Goal: Task Accomplishment & Management: Complete application form

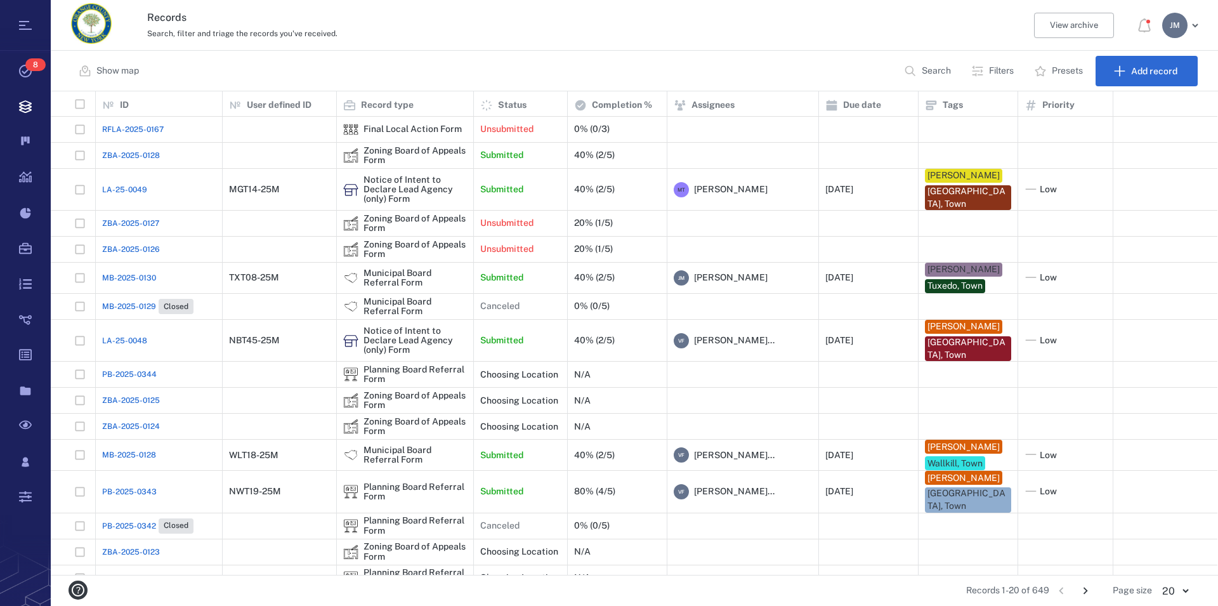
click at [998, 66] on p "Filters" at bounding box center [1001, 71] width 25 height 13
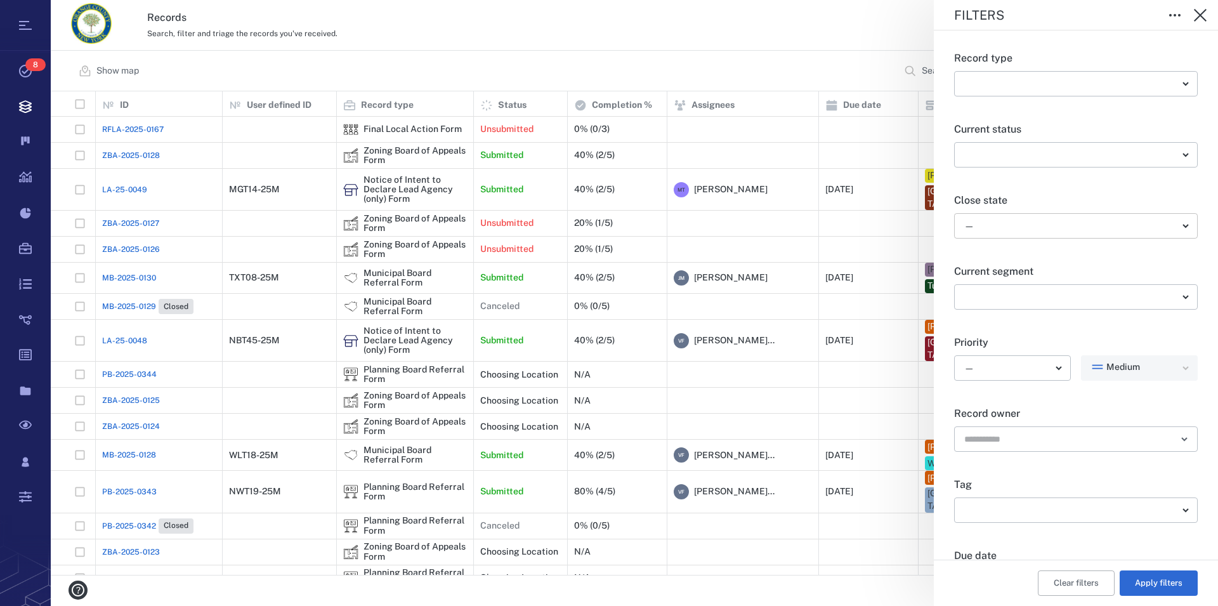
click at [1016, 222] on body "Tasks 8 Records Boards Dashboard Reports Record types Guide steps Rules Form bu…" at bounding box center [609, 303] width 1218 height 606
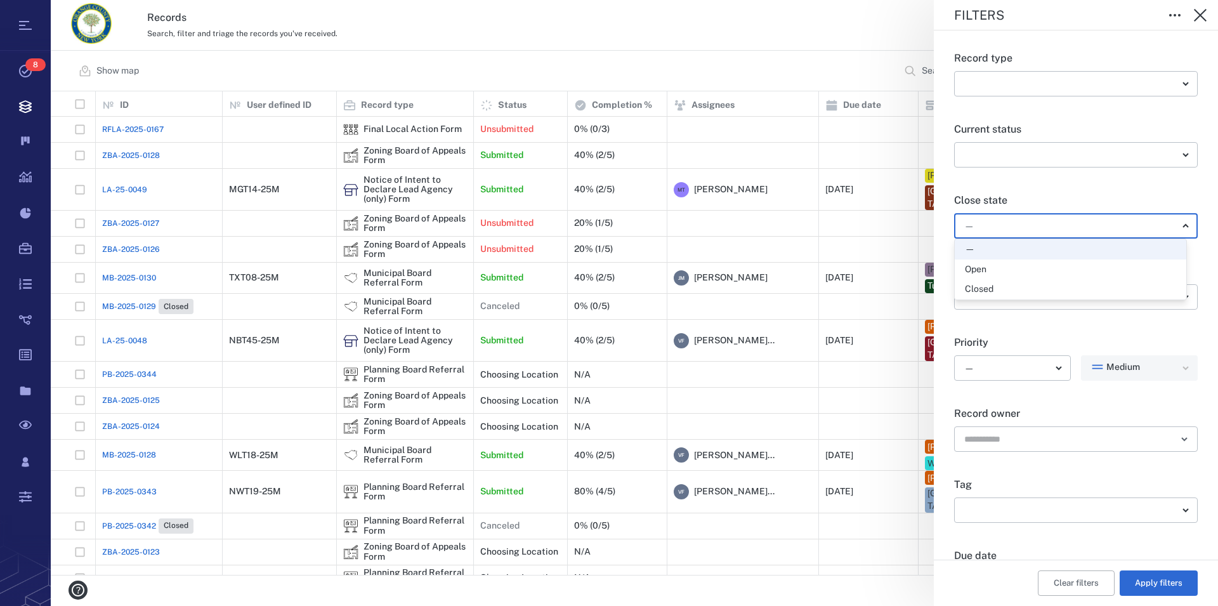
click at [1003, 262] on li "Open" at bounding box center [1070, 269] width 231 height 20
type input "*****"
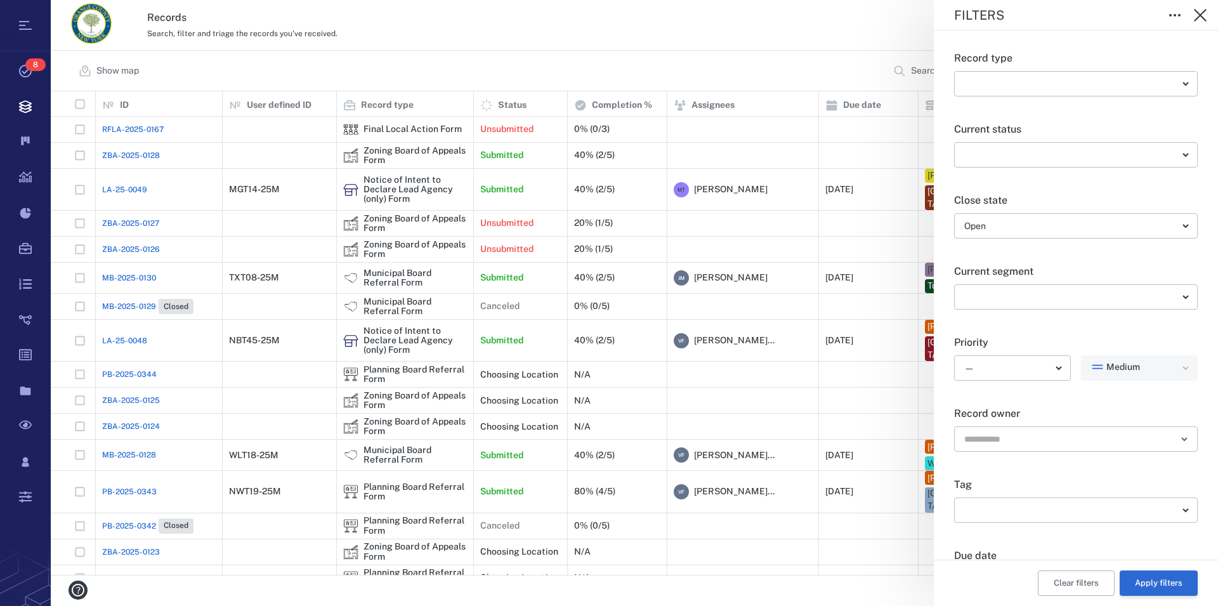
click at [1160, 581] on button "Apply filters" at bounding box center [1158, 582] width 78 height 25
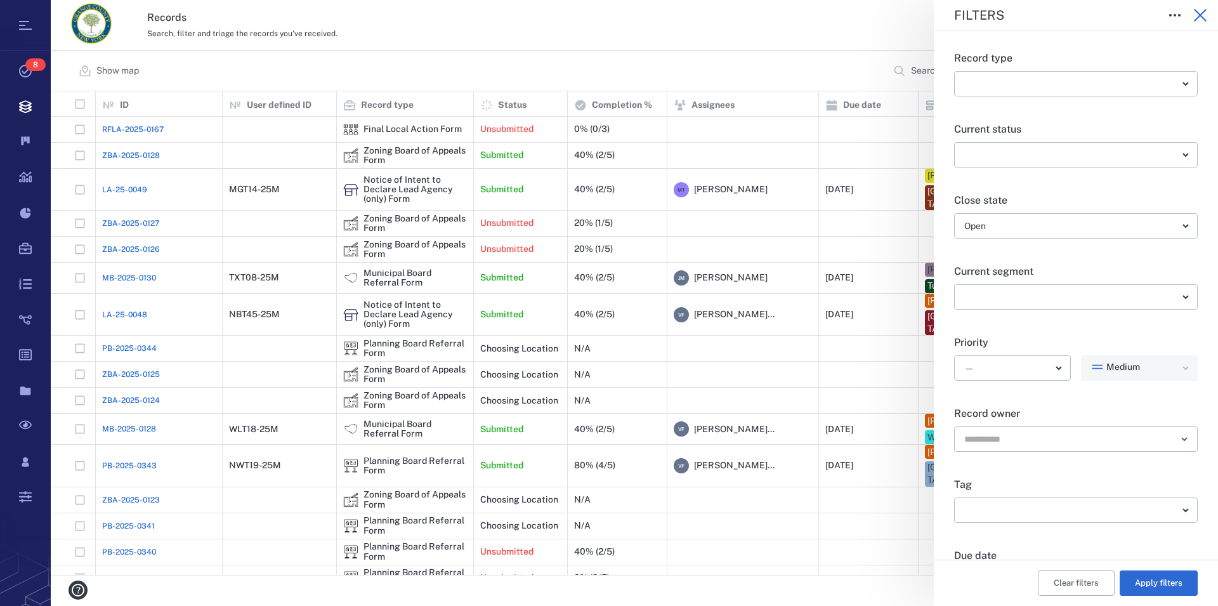
click at [1204, 16] on icon "button" at bounding box center [1199, 15] width 15 height 15
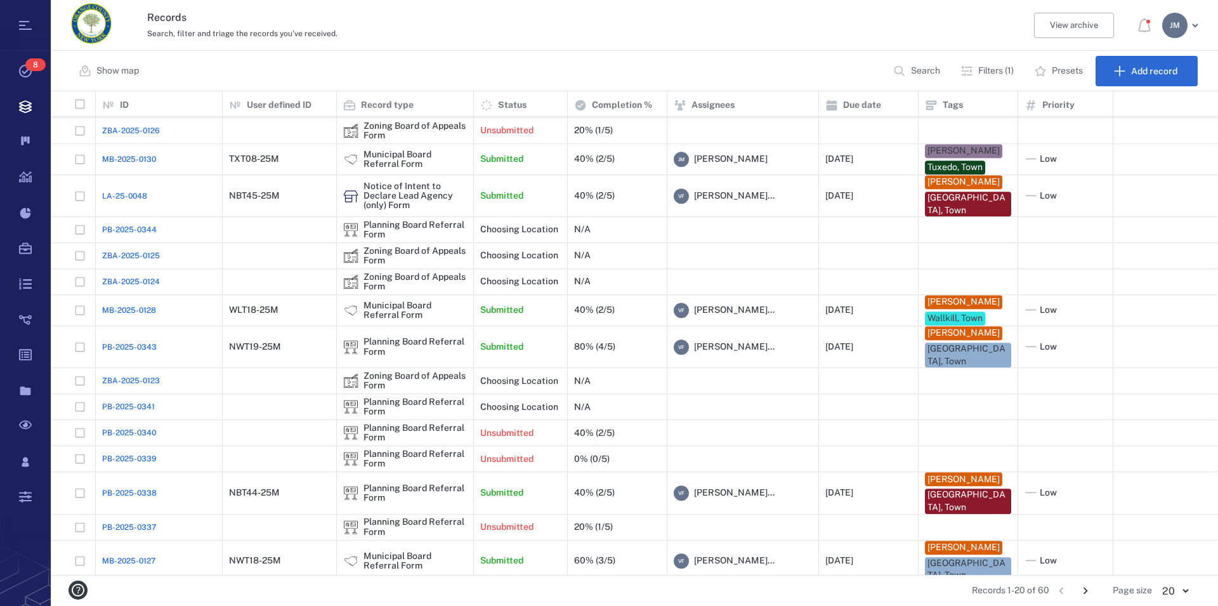
scroll to position [179, 0]
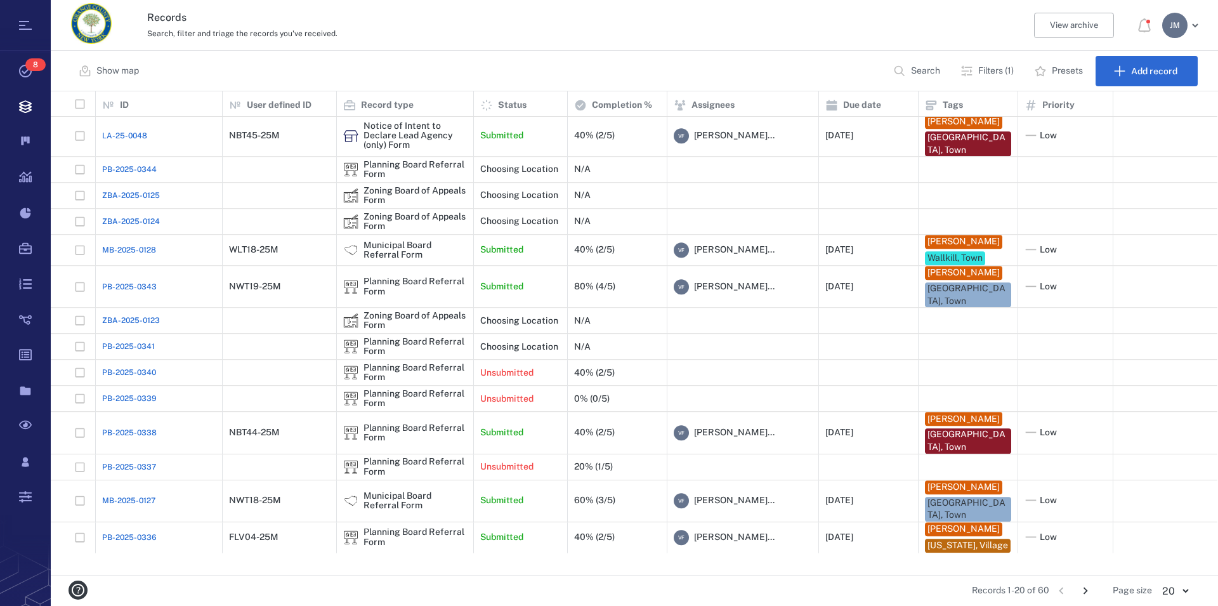
click at [1088, 589] on icon "Go to next page" at bounding box center [1085, 590] width 14 height 14
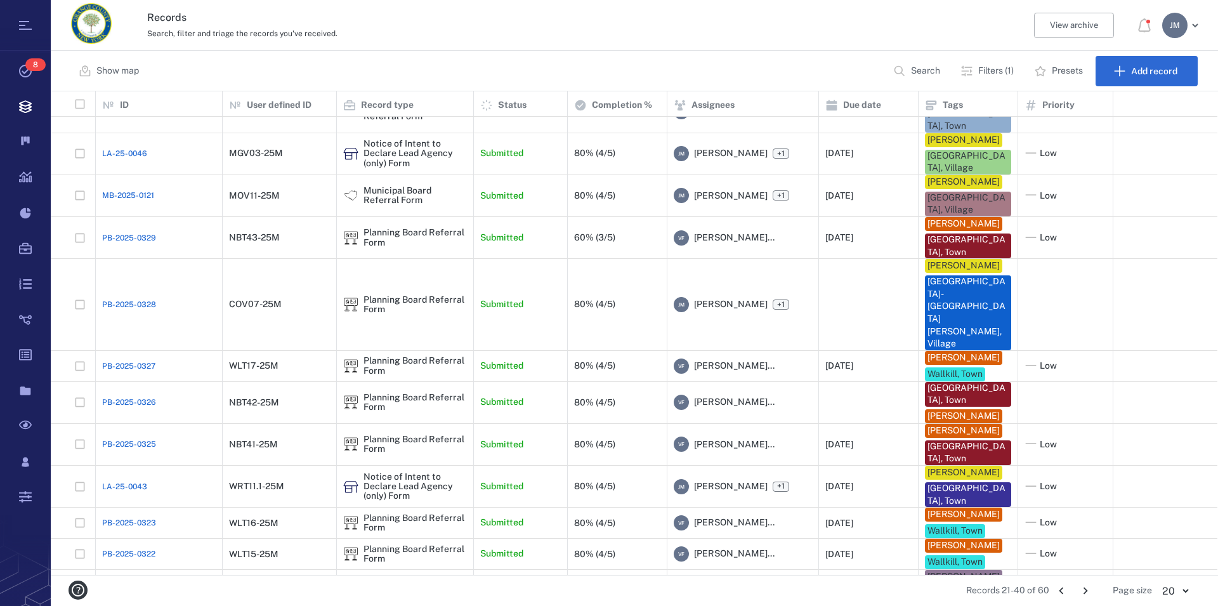
scroll to position [393, 0]
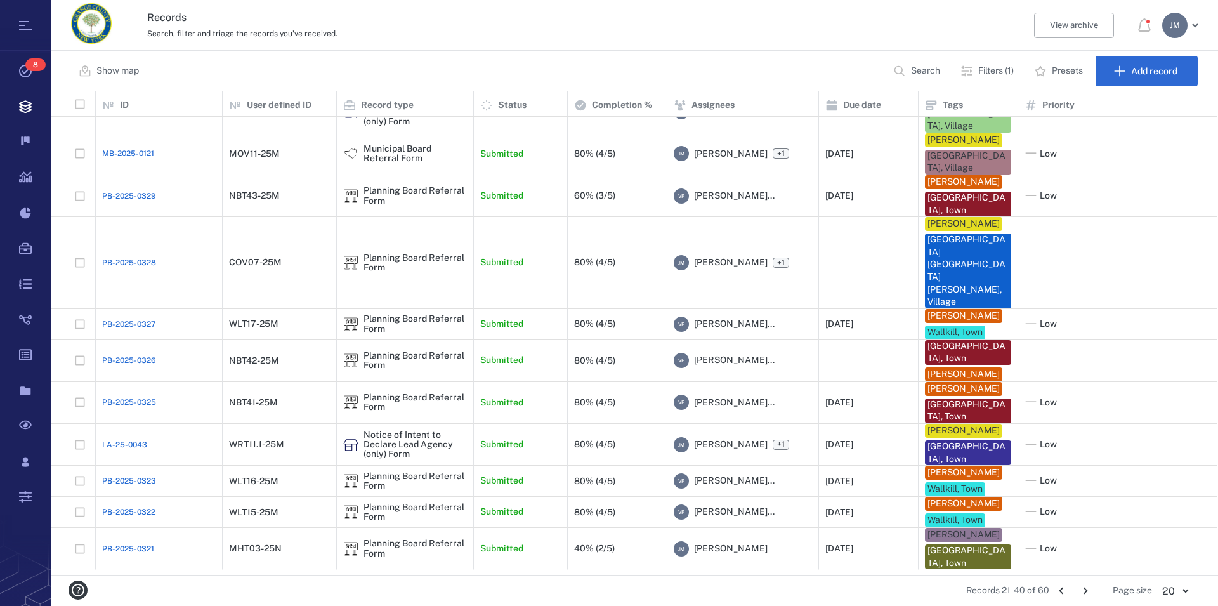
click at [1087, 588] on icon "Go to next page" at bounding box center [1085, 590] width 14 height 14
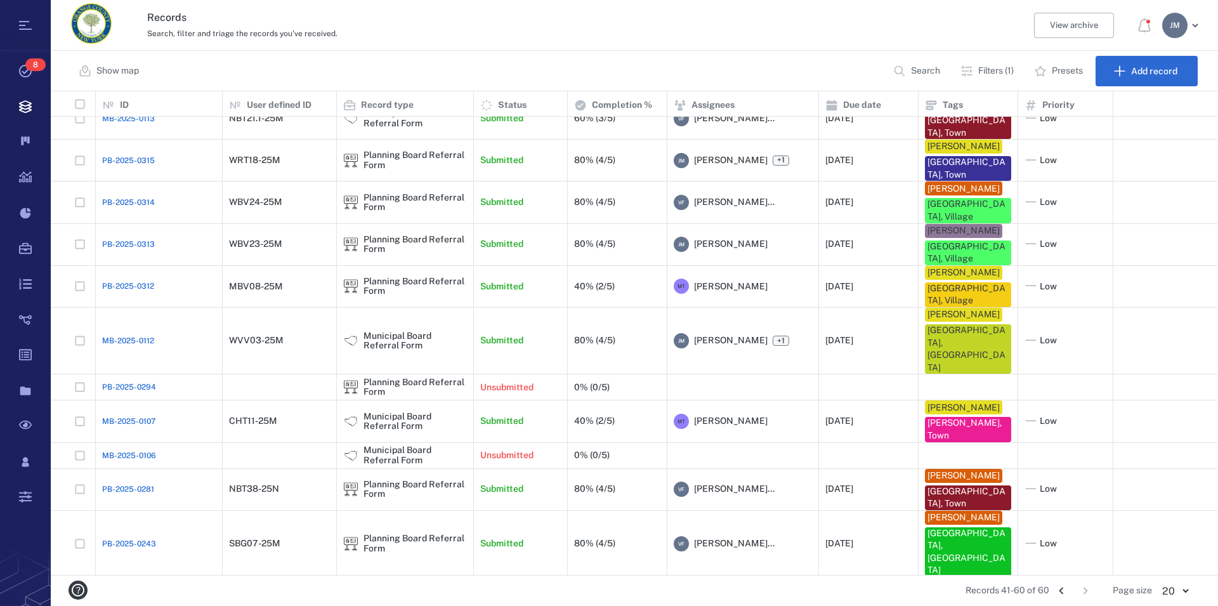
scroll to position [0, 0]
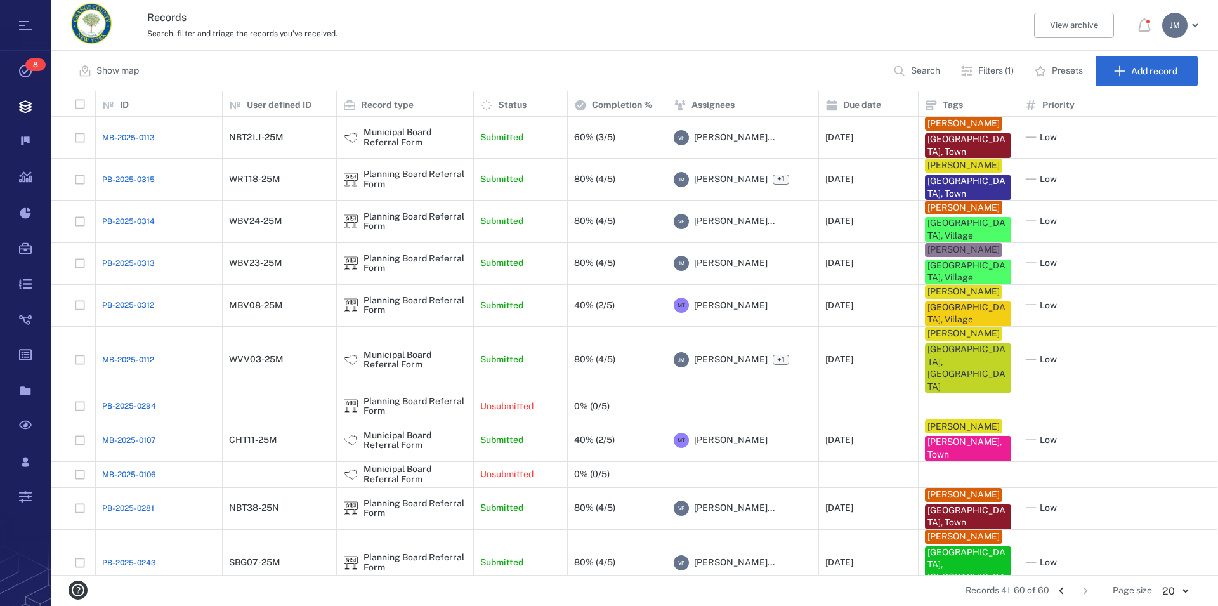
click at [1063, 587] on icon "Go to previous page" at bounding box center [1061, 590] width 4 height 7
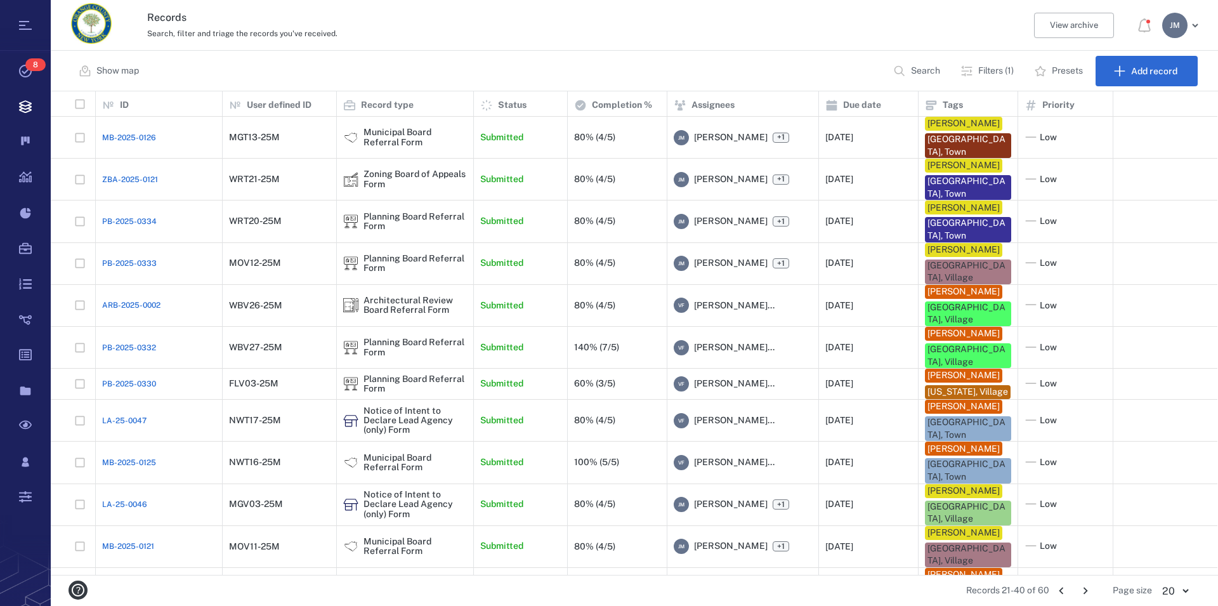
click at [1060, 591] on icon "Go to previous page" at bounding box center [1061, 590] width 4 height 7
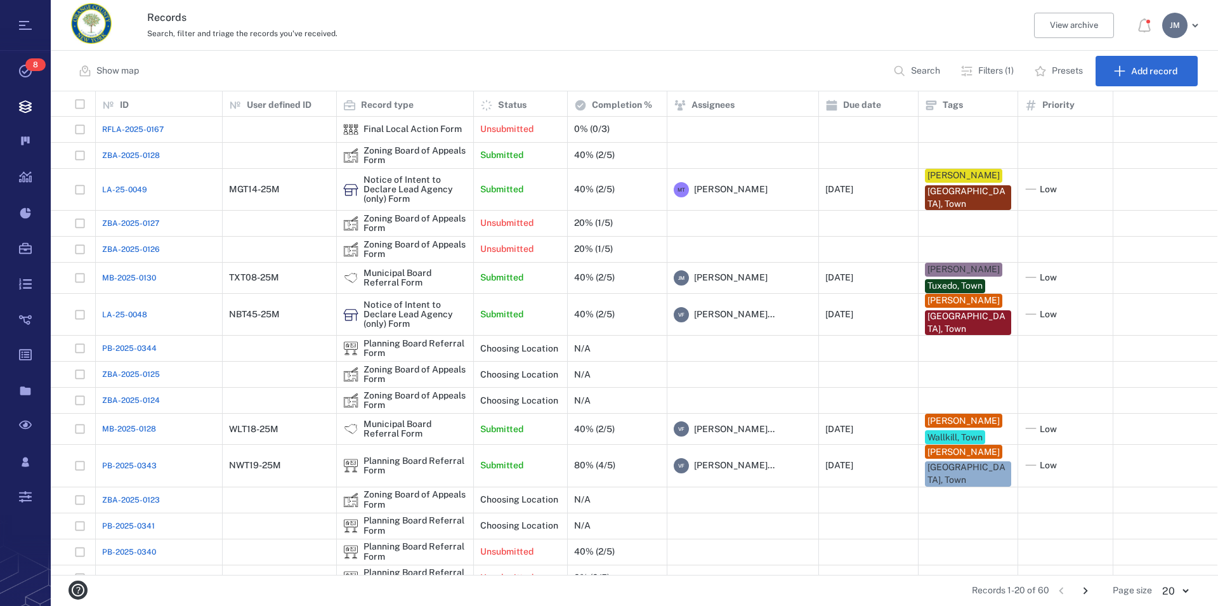
scroll to position [179, 0]
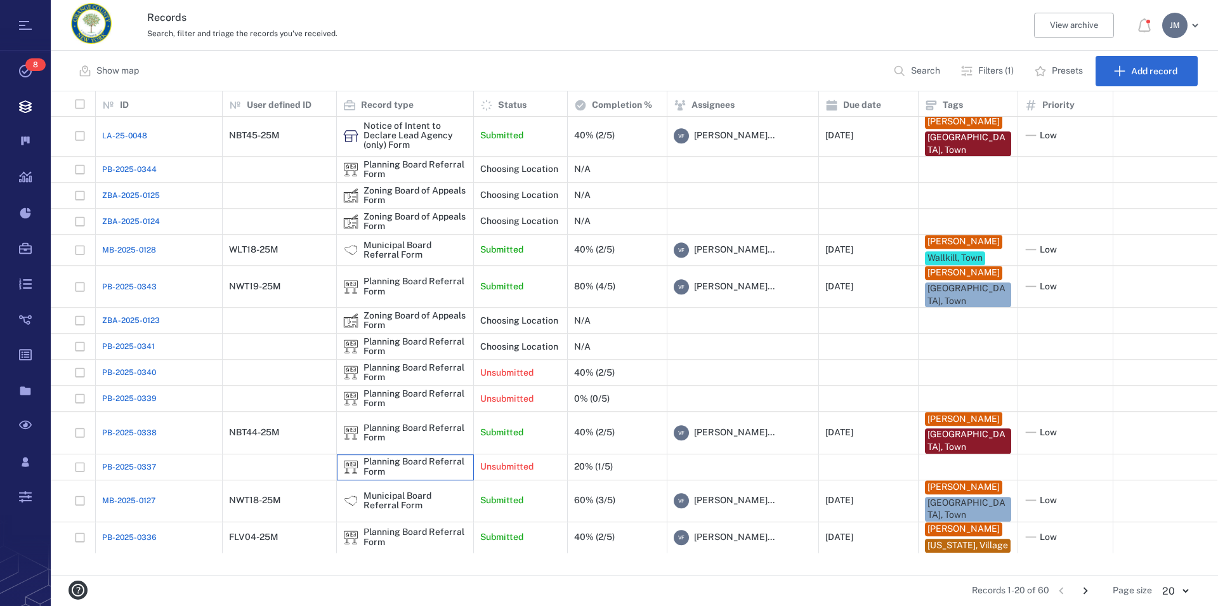
click at [414, 473] on div "Planning Board Referral Form" at bounding box center [414, 467] width 103 height 20
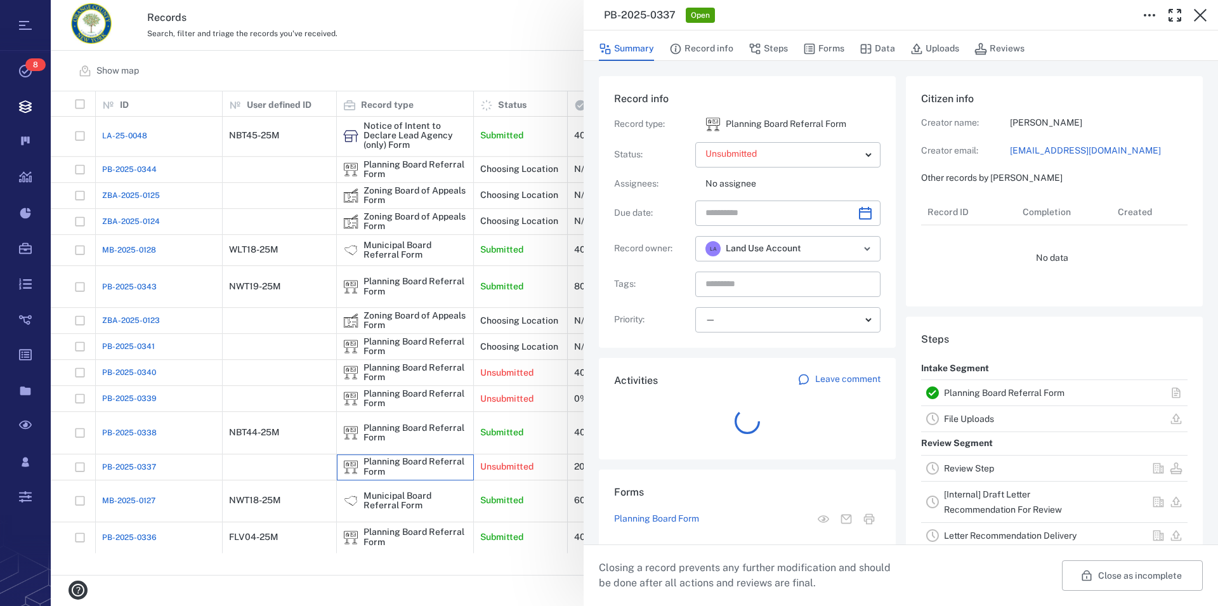
scroll to position [11, 12]
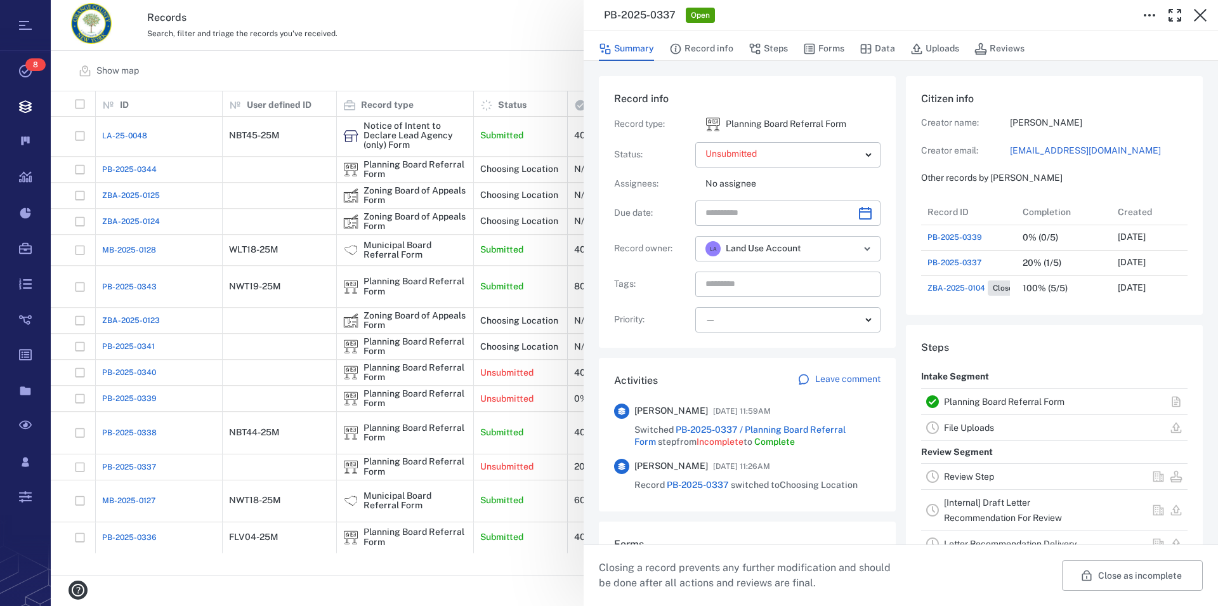
click at [1024, 401] on link "Planning Board Referral Form" at bounding box center [1004, 401] width 121 height 10
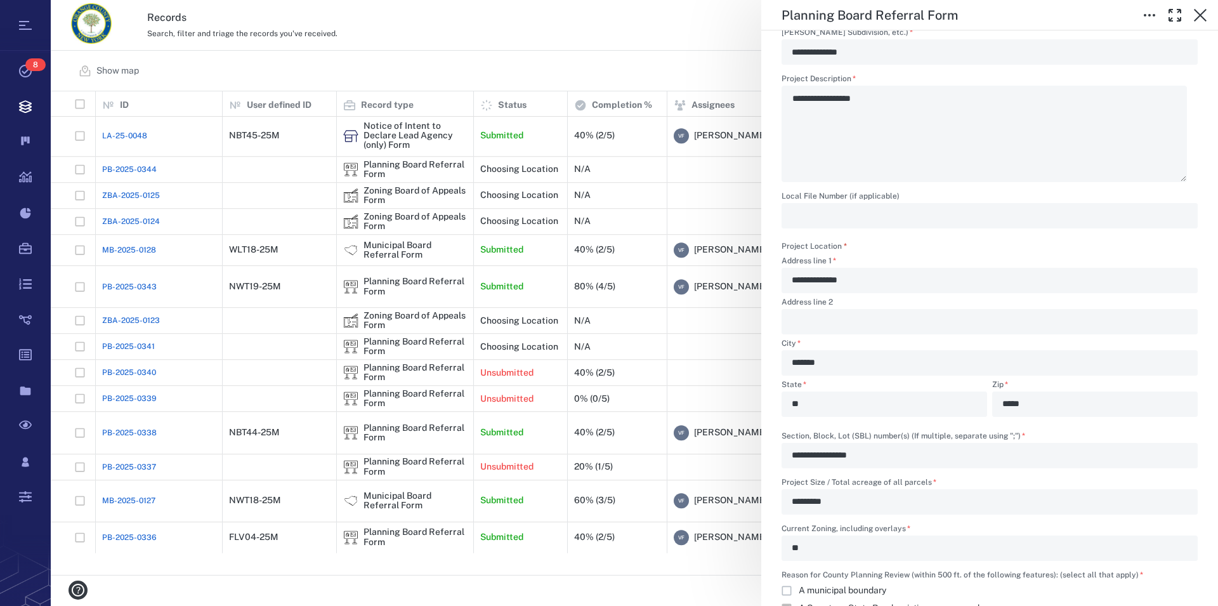
scroll to position [723, 0]
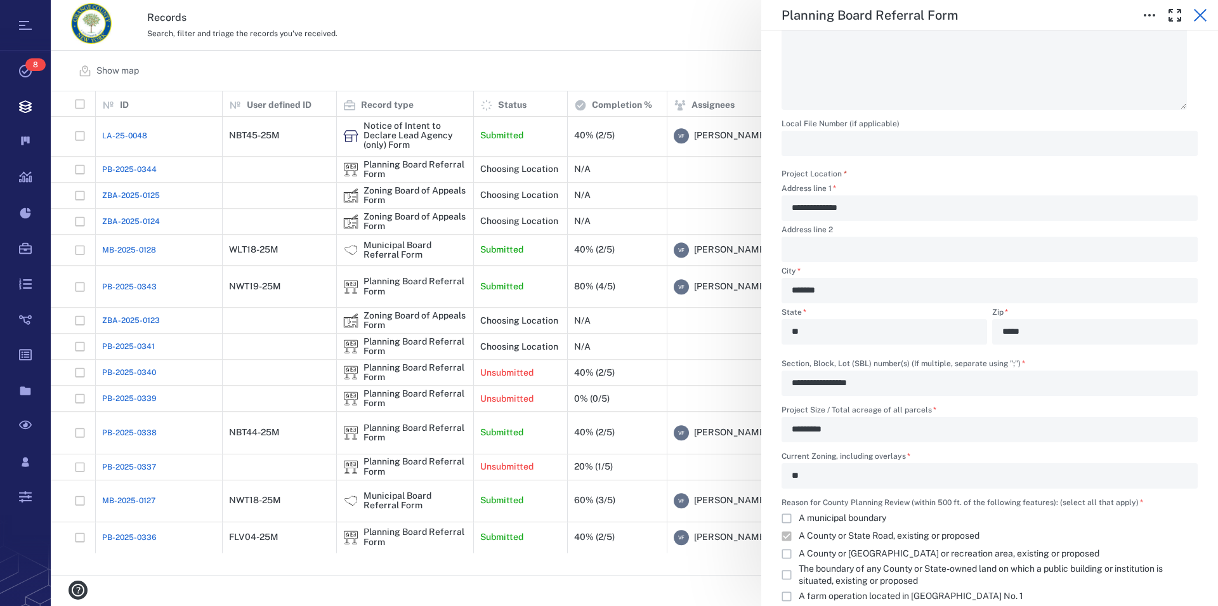
click at [1203, 15] on icon "button" at bounding box center [1199, 15] width 15 height 15
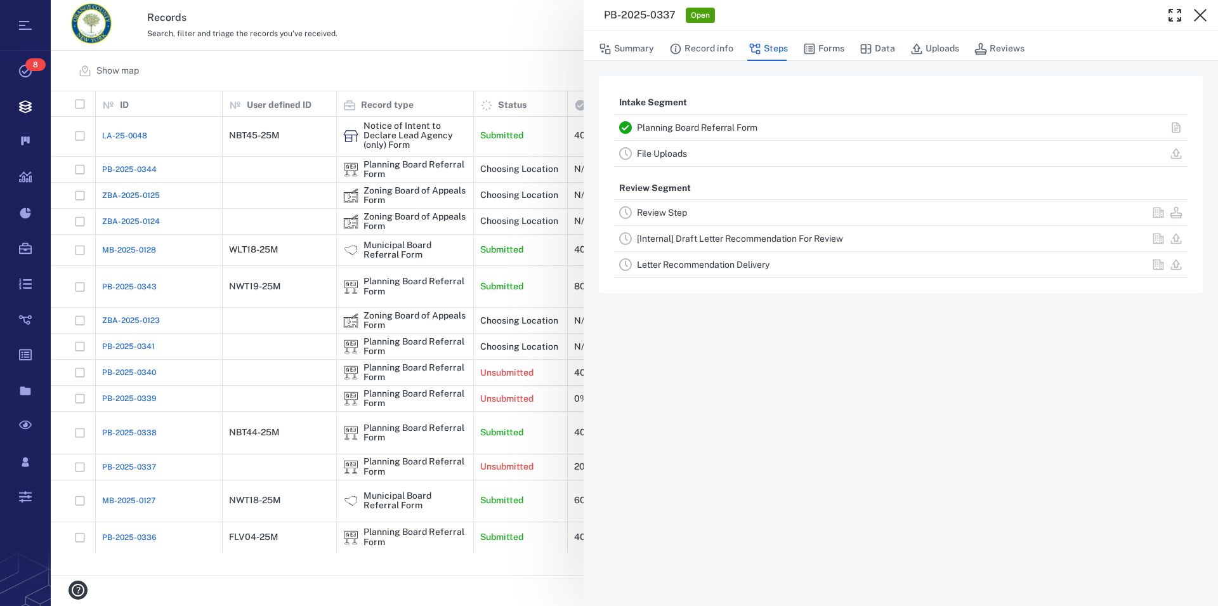
click at [1199, 13] on icon "button" at bounding box center [1200, 15] width 13 height 13
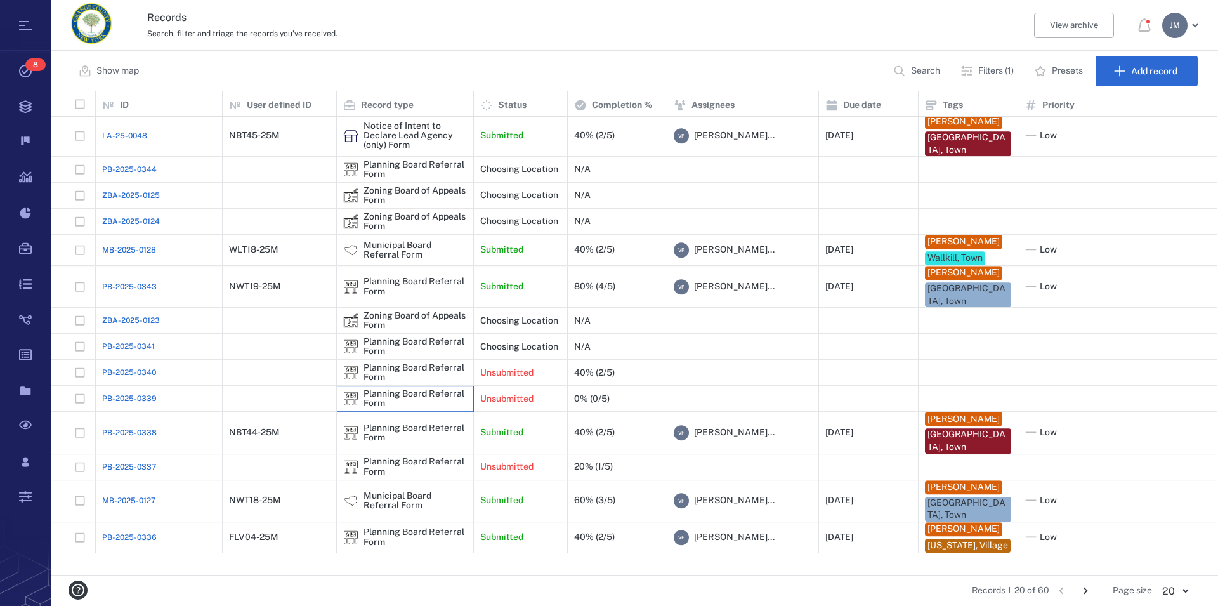
drag, startPoint x: 479, startPoint y: 399, endPoint x: 420, endPoint y: 405, distance: 59.3
click at [420, 405] on div "Planning Board Referral Form" at bounding box center [414, 399] width 103 height 20
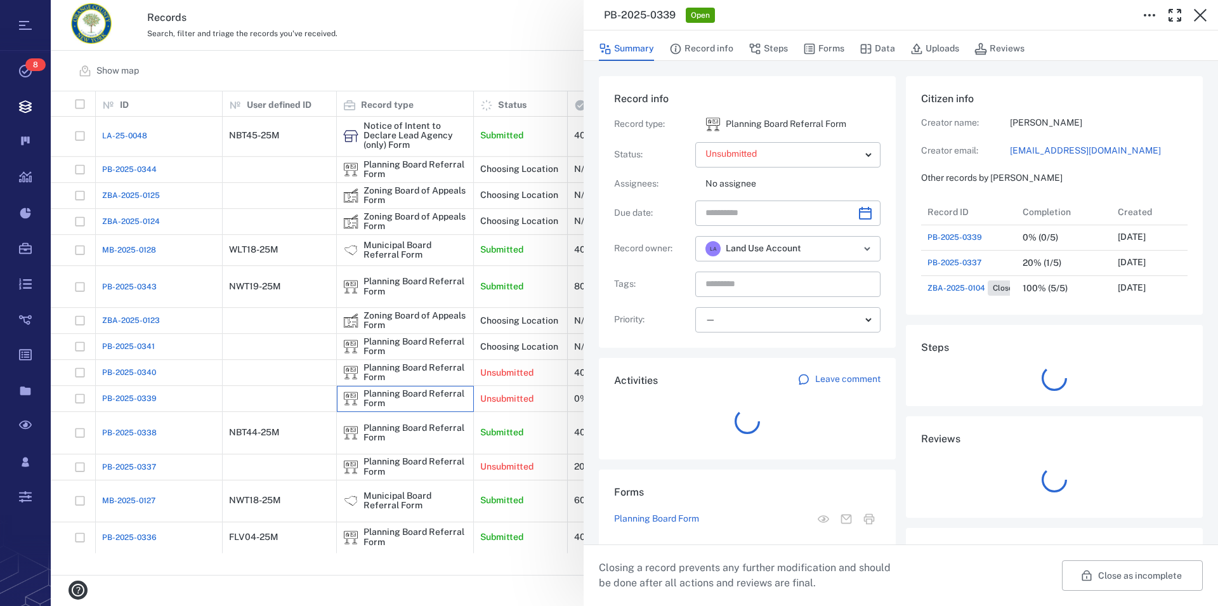
scroll to position [11, 12]
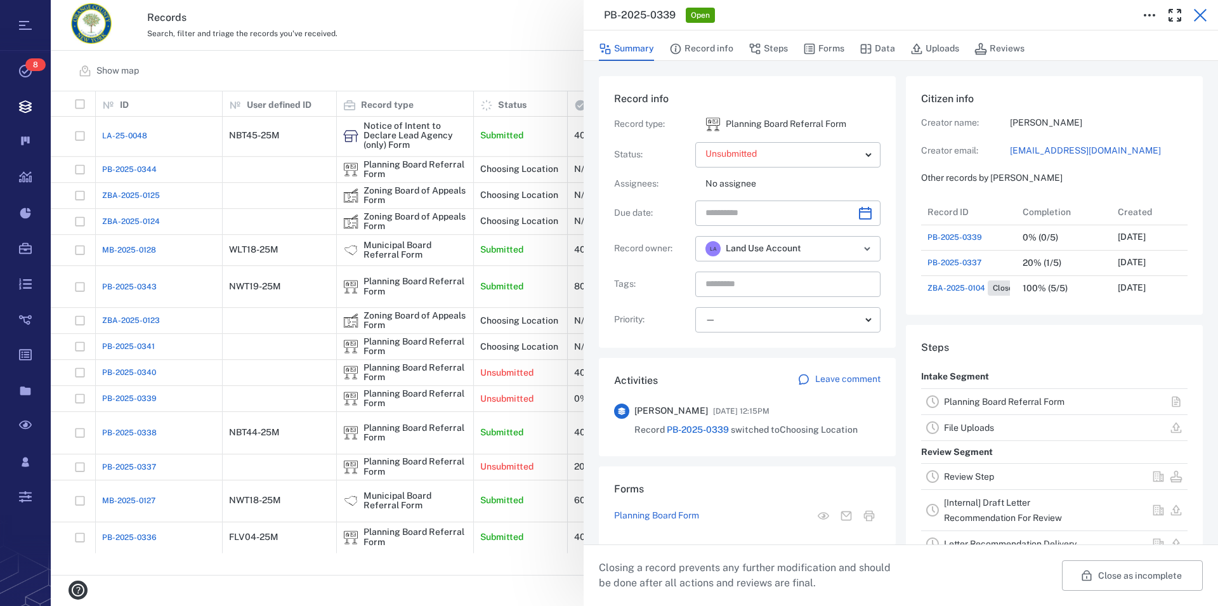
click at [1200, 16] on icon "button" at bounding box center [1199, 15] width 15 height 15
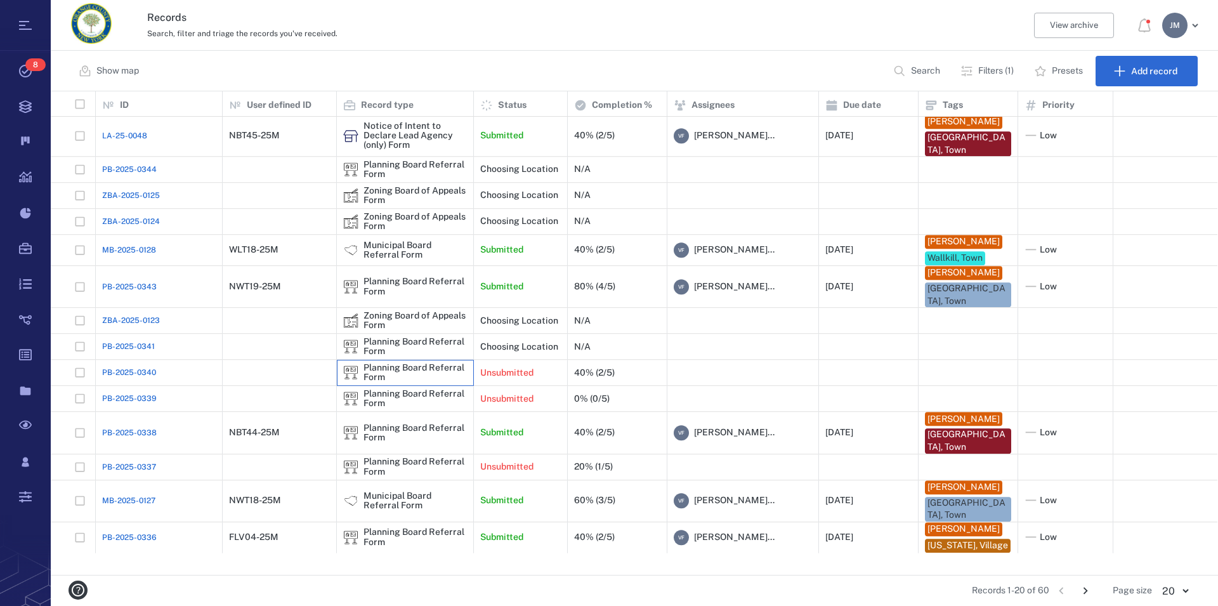
click at [400, 375] on div "Planning Board Referral Form" at bounding box center [414, 373] width 103 height 20
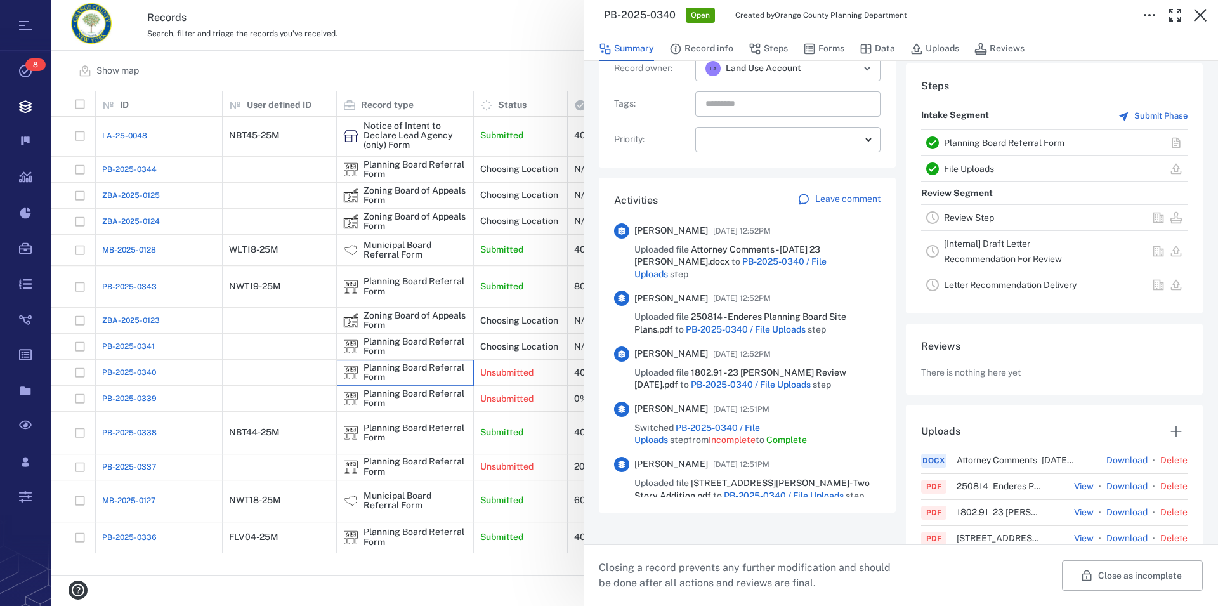
scroll to position [217, 0]
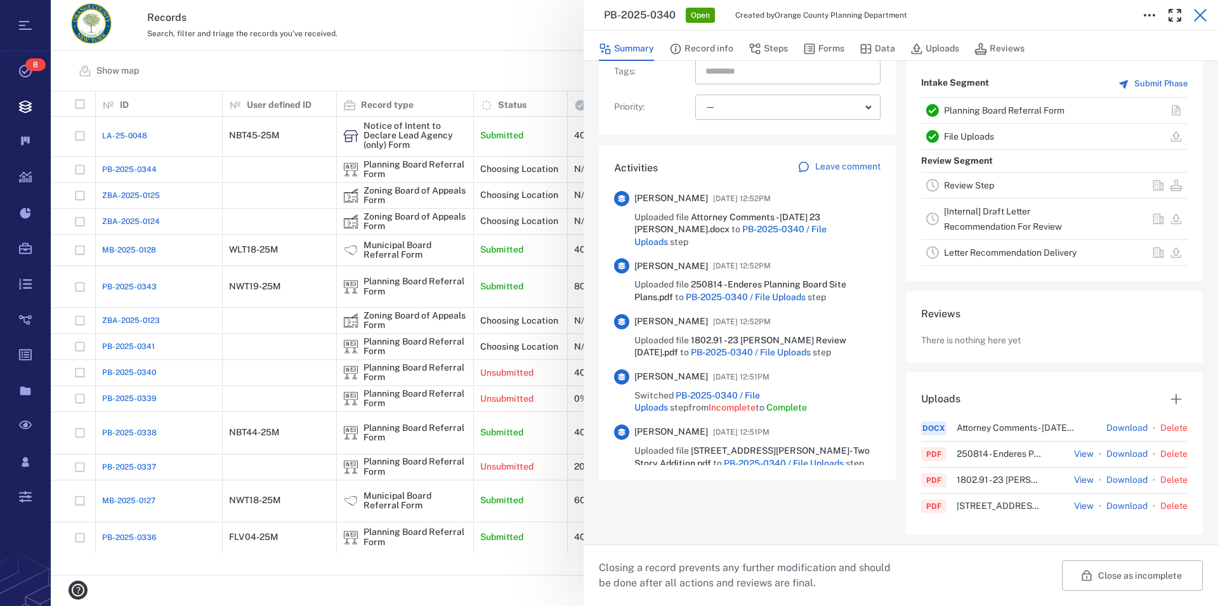
click at [1197, 19] on icon "button" at bounding box center [1200, 15] width 13 height 13
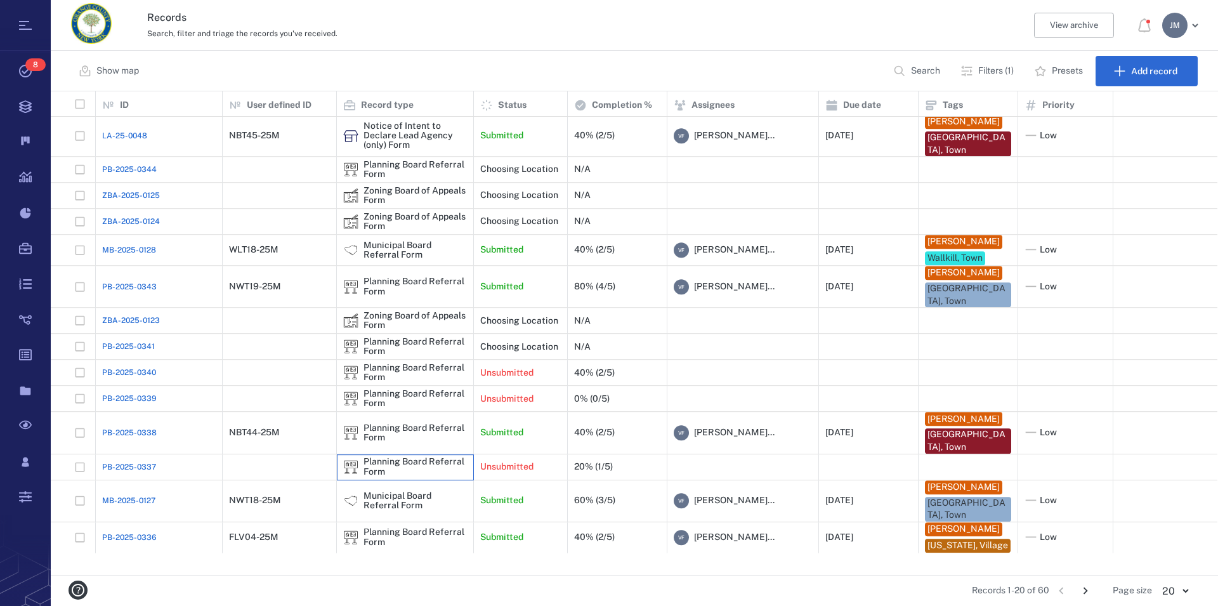
click at [426, 475] on div "Planning Board Referral Form" at bounding box center [414, 467] width 103 height 20
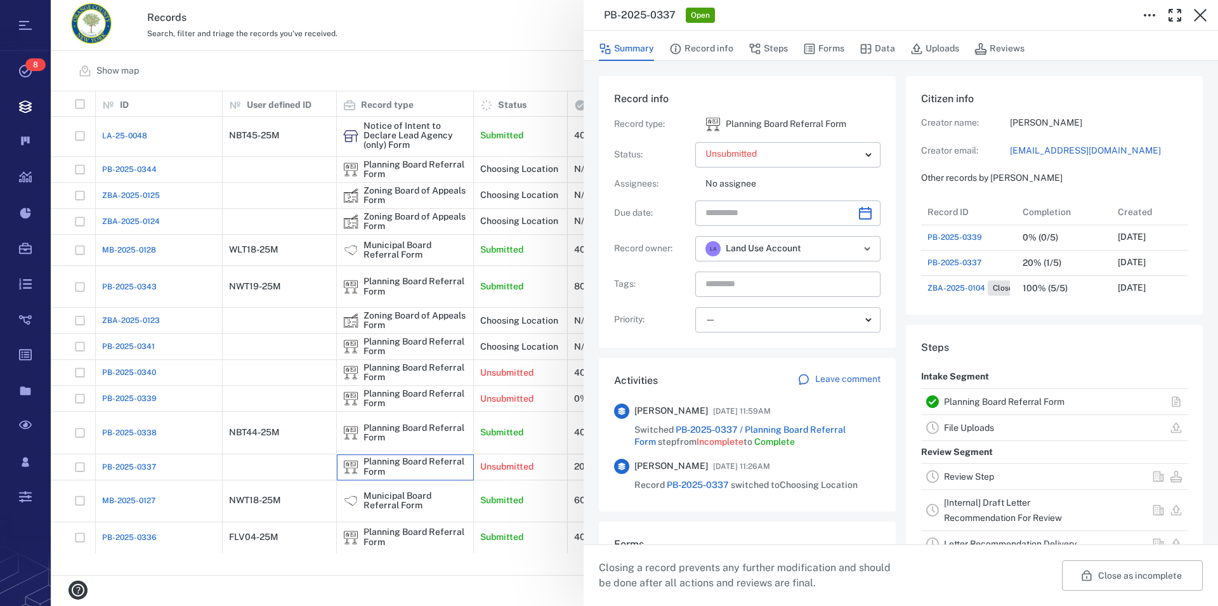
scroll to position [330, 240]
click at [1031, 400] on link "Planning Board Referral Form" at bounding box center [1004, 401] width 121 height 10
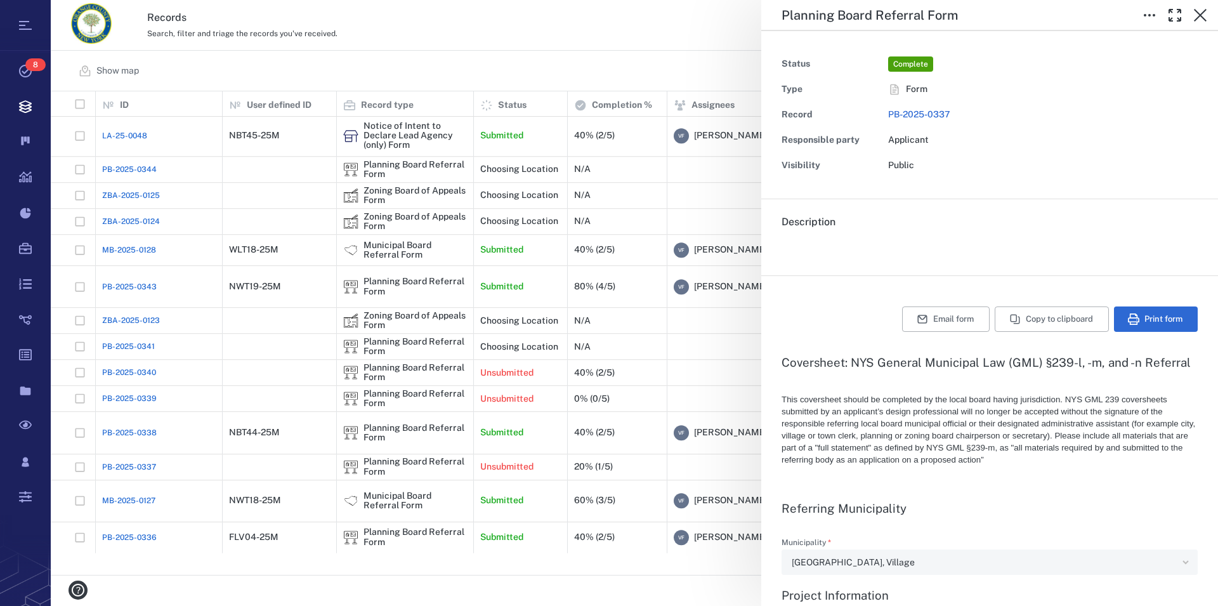
type textarea "*"
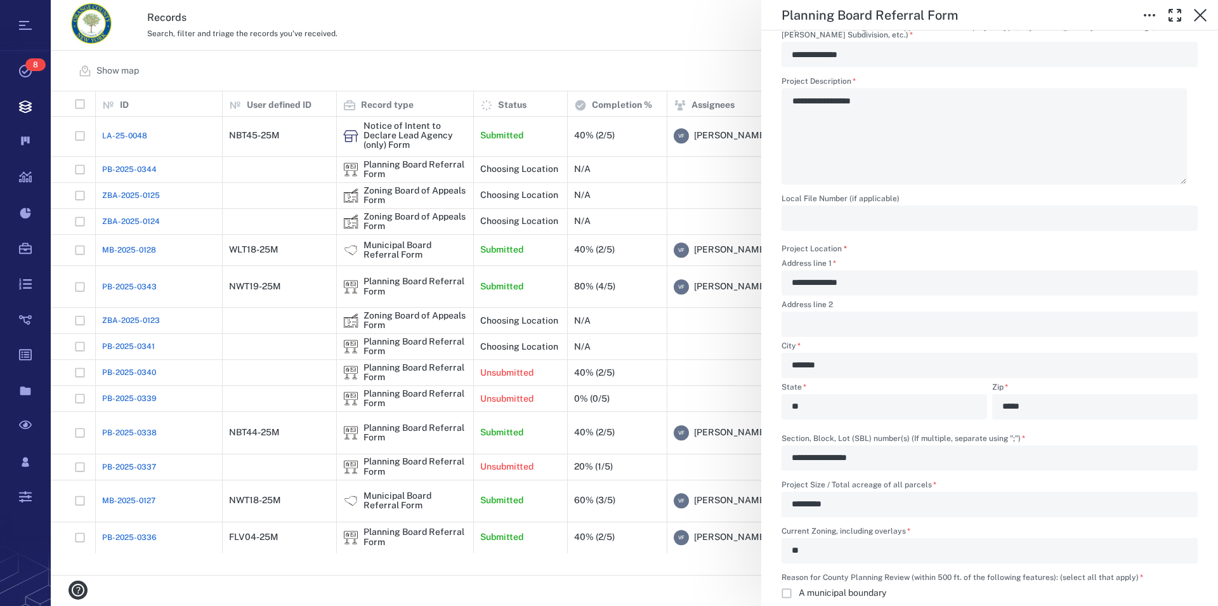
scroll to position [651, 0]
click at [426, 377] on div "**********" at bounding box center [634, 303] width 1167 height 606
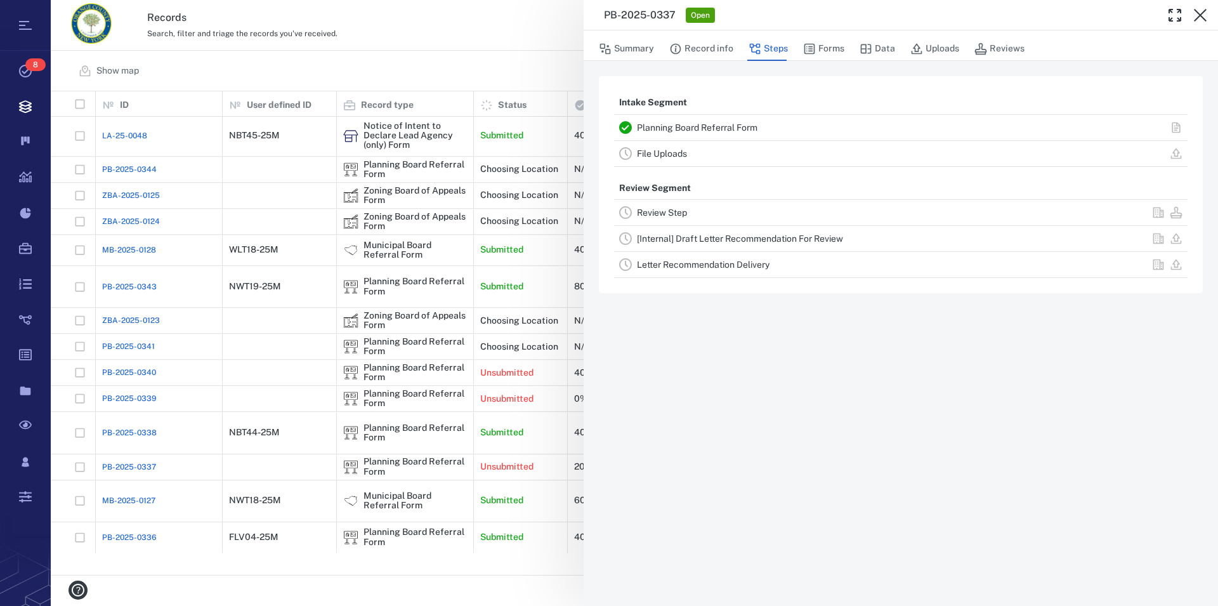
click at [404, 384] on div "PB-2025-0337 Open Summary Record info Steps Forms Data Uploads Reviews Intake S…" at bounding box center [634, 303] width 1167 height 606
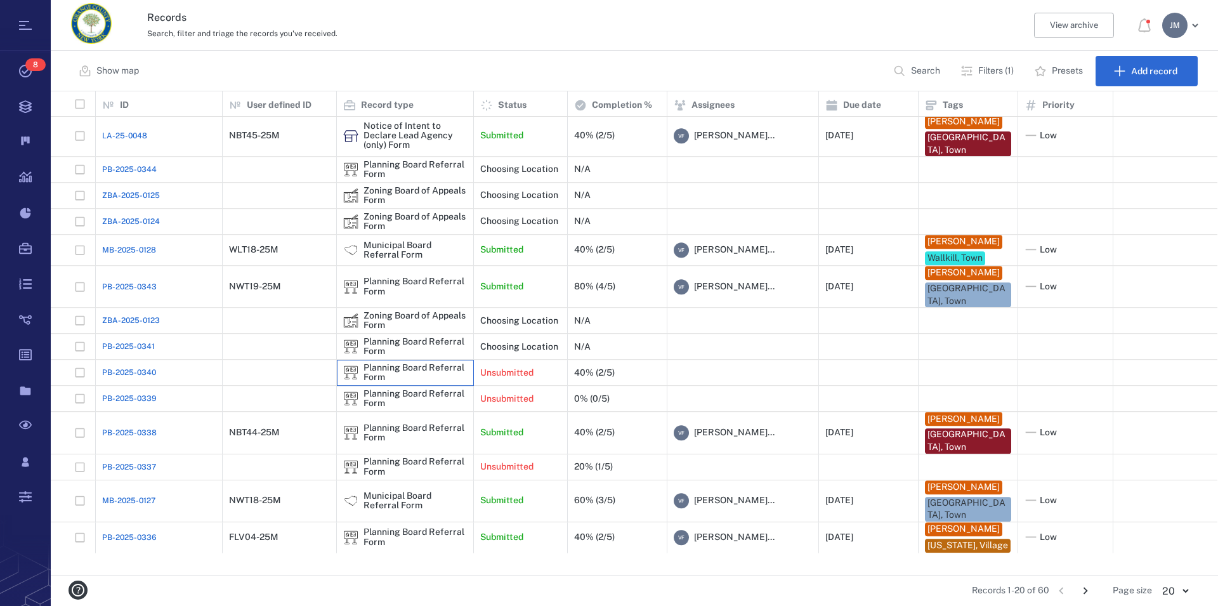
click at [403, 382] on div "Planning Board Referral Form" at bounding box center [414, 373] width 103 height 20
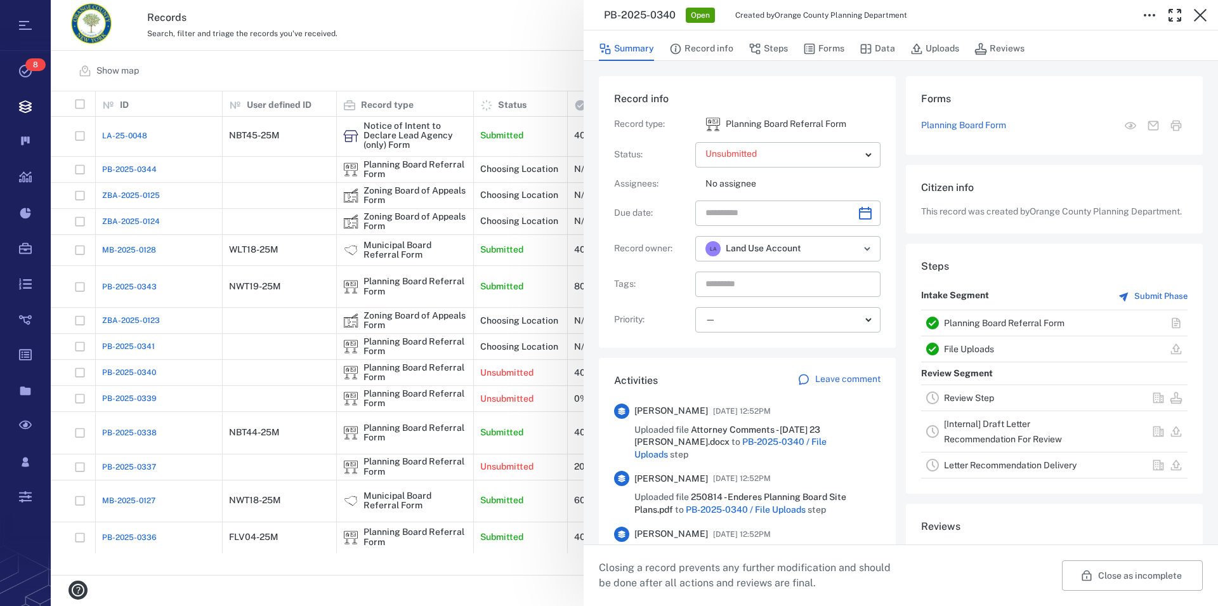
click at [972, 354] on link "File Uploads" at bounding box center [969, 349] width 50 height 10
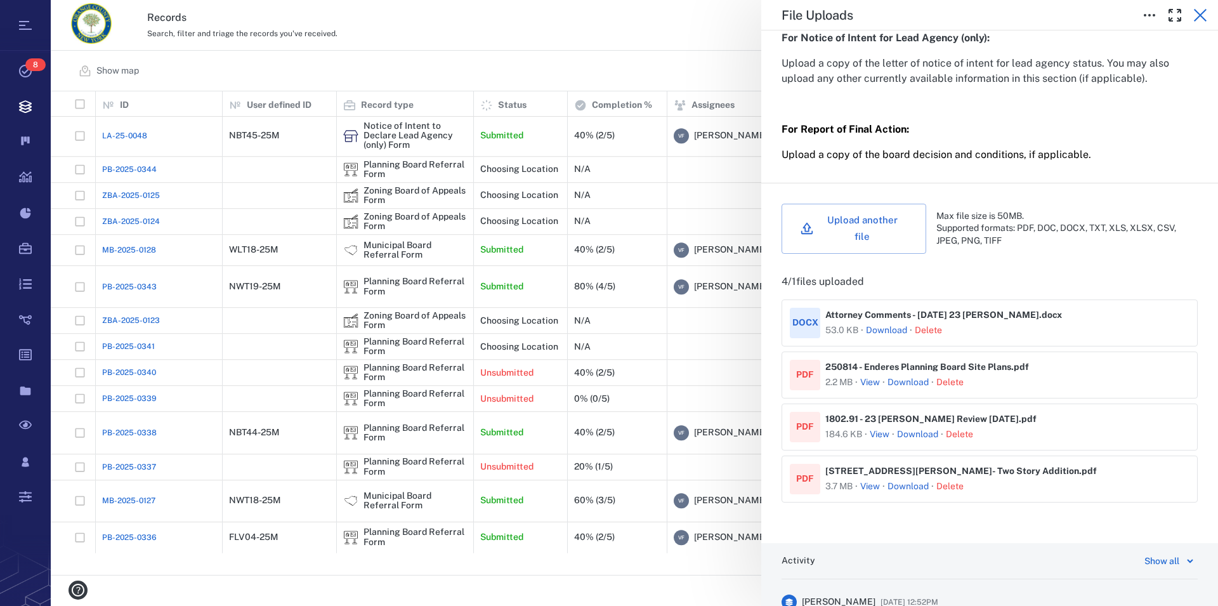
click at [1200, 13] on icon "button" at bounding box center [1199, 15] width 15 height 15
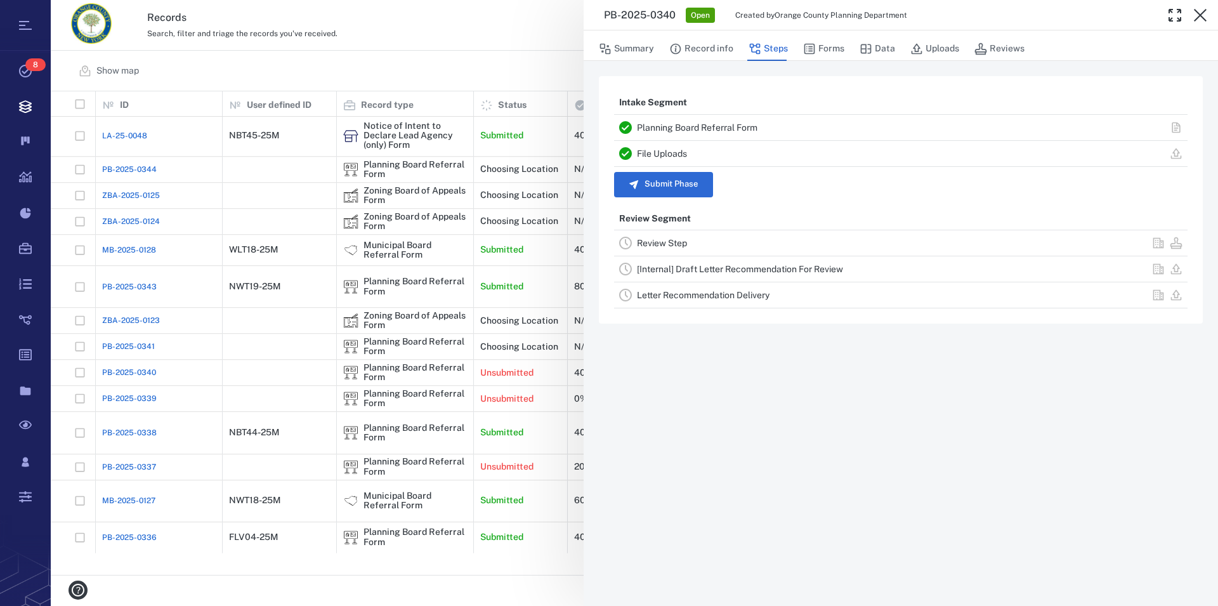
click at [1200, 13] on icon "button" at bounding box center [1199, 15] width 15 height 15
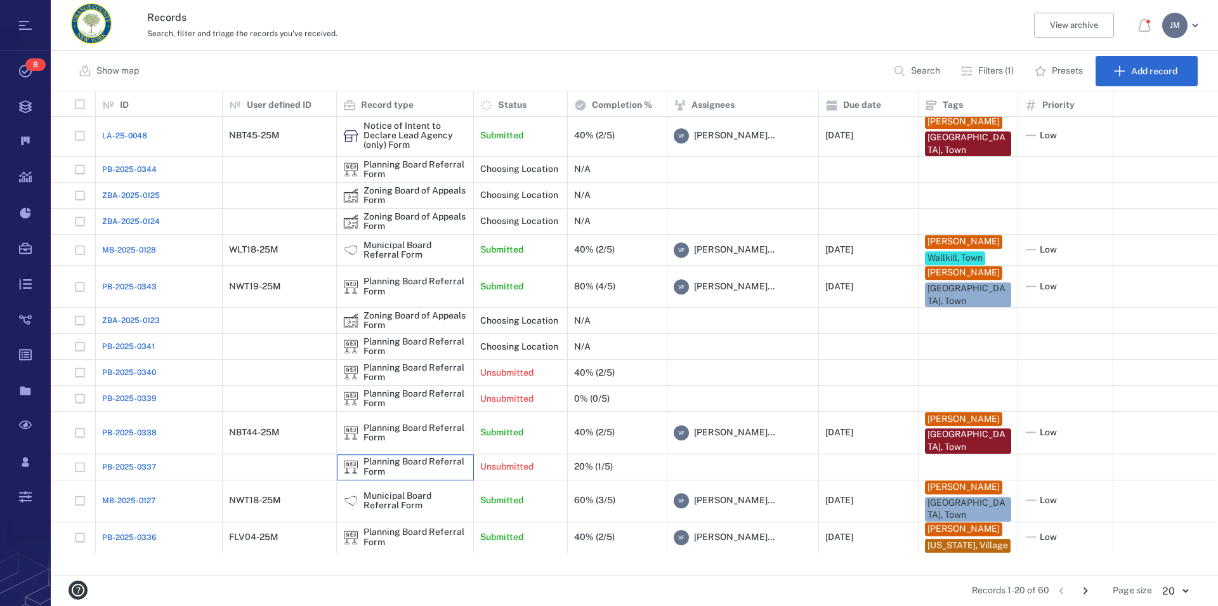
click at [429, 473] on div "Planning Board Referral Form" at bounding box center [414, 467] width 103 height 20
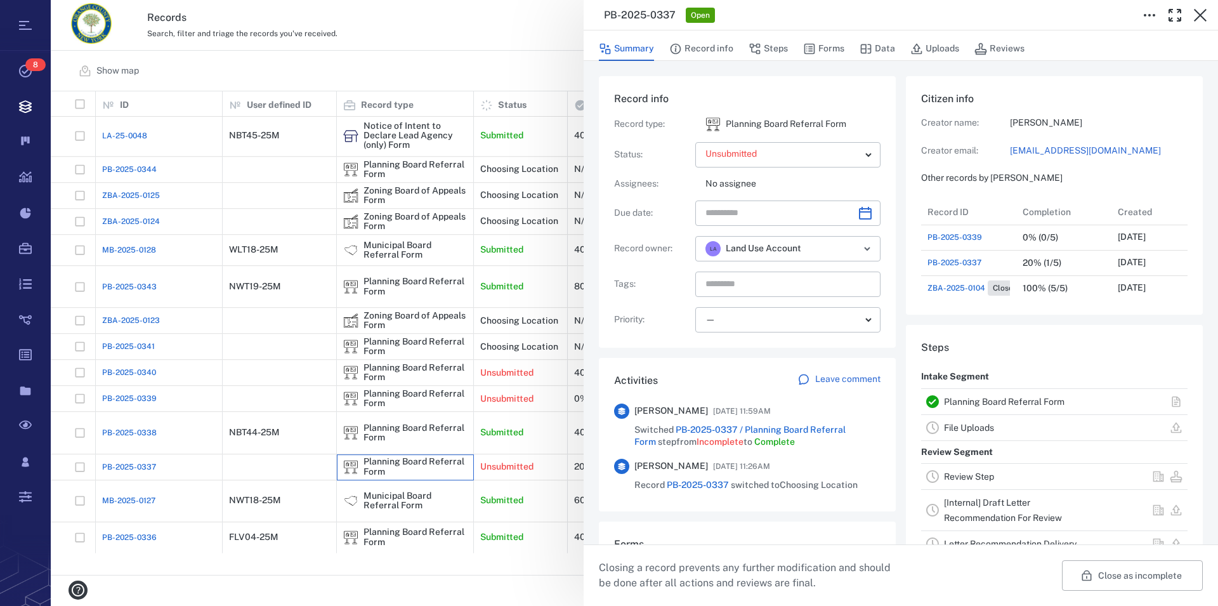
scroll to position [330, 240]
click at [1196, 11] on icon "button" at bounding box center [1200, 15] width 13 height 13
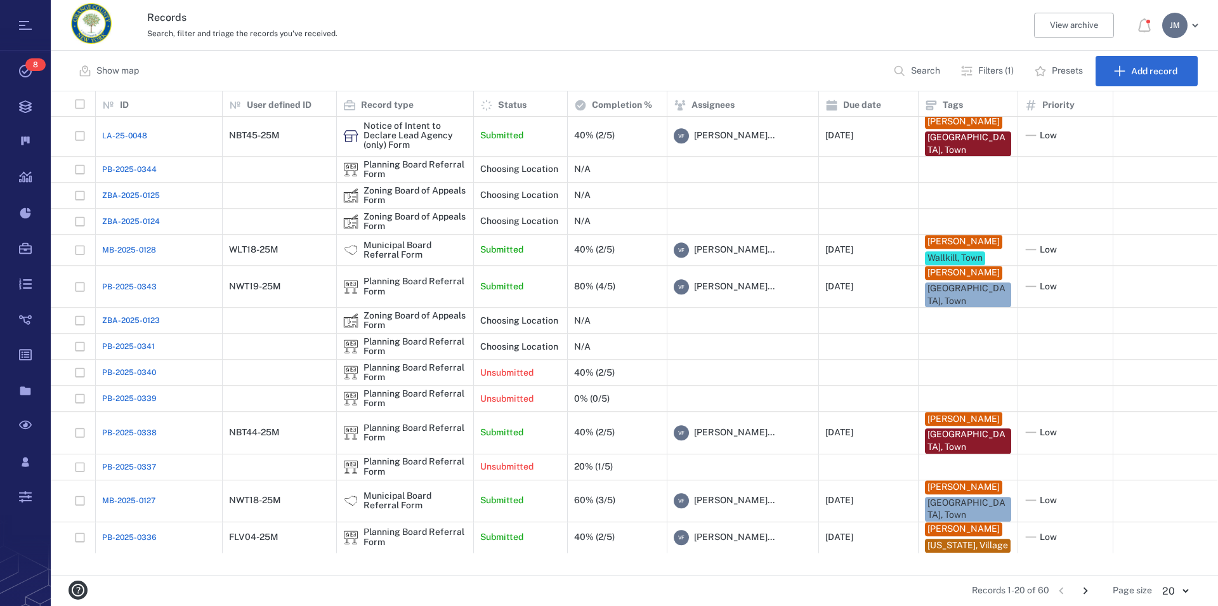
click at [1084, 590] on icon "Go to next page" at bounding box center [1085, 590] width 14 height 14
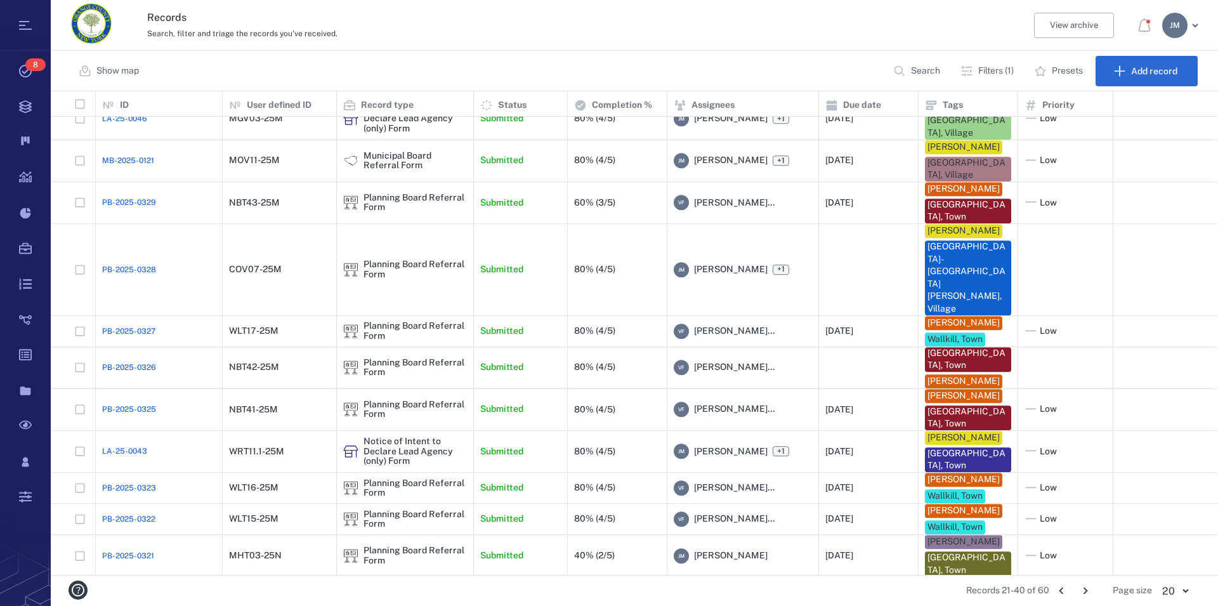
scroll to position [393, 0]
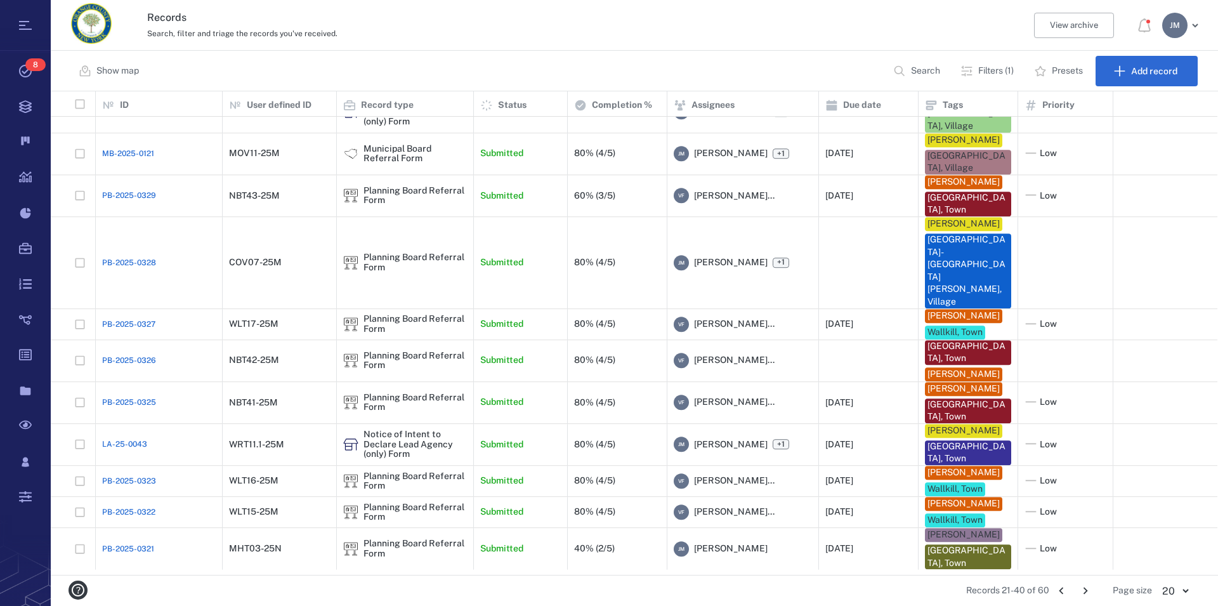
click at [1083, 589] on icon "Go to next page" at bounding box center [1085, 590] width 14 height 14
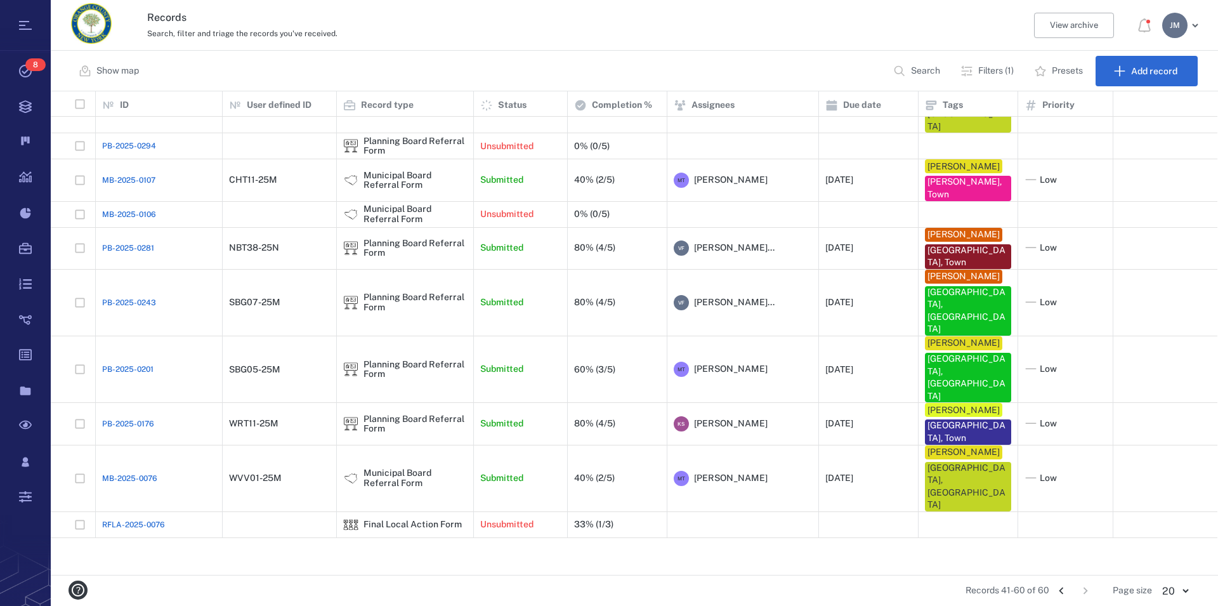
scroll to position [0, 0]
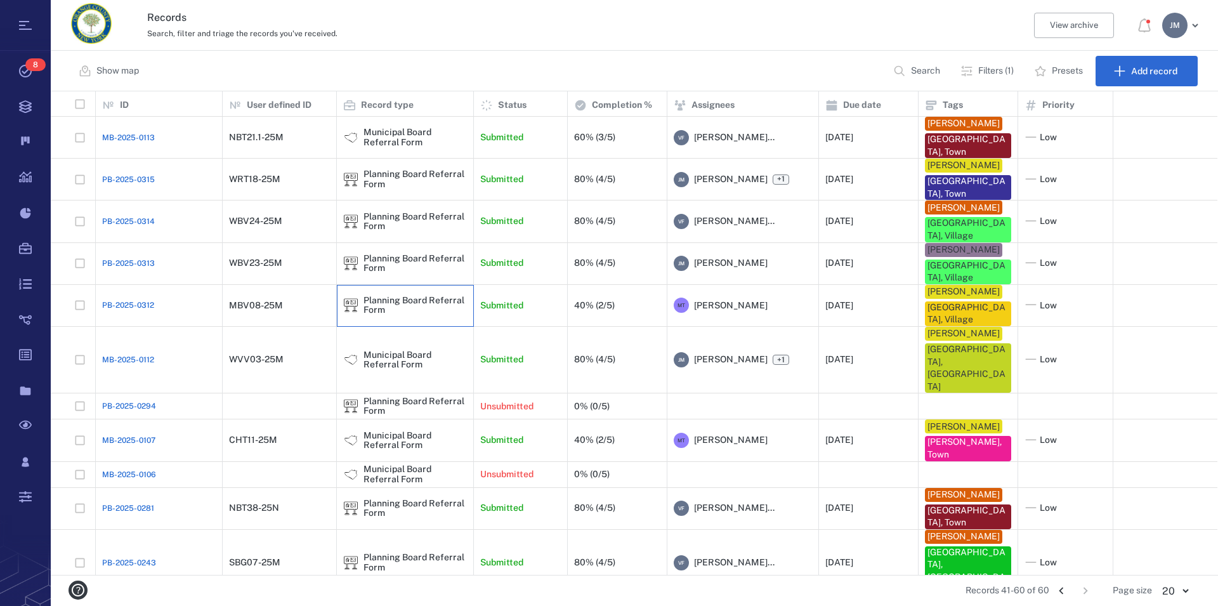
click at [399, 296] on div "Planning Board Referral Form" at bounding box center [414, 306] width 103 height 20
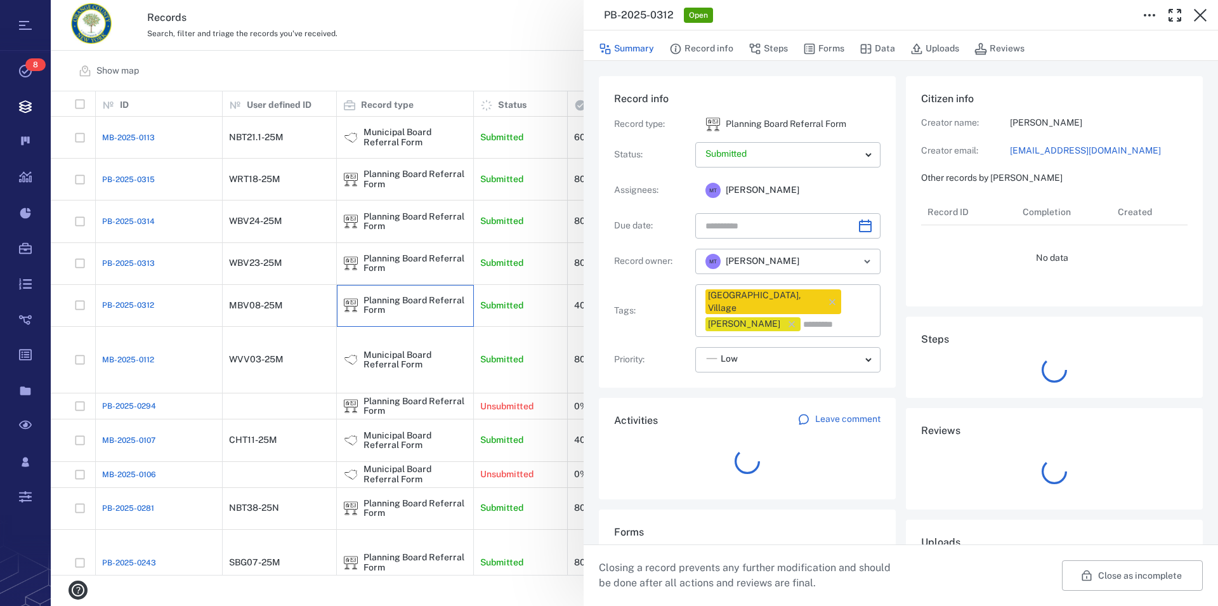
type input "**********"
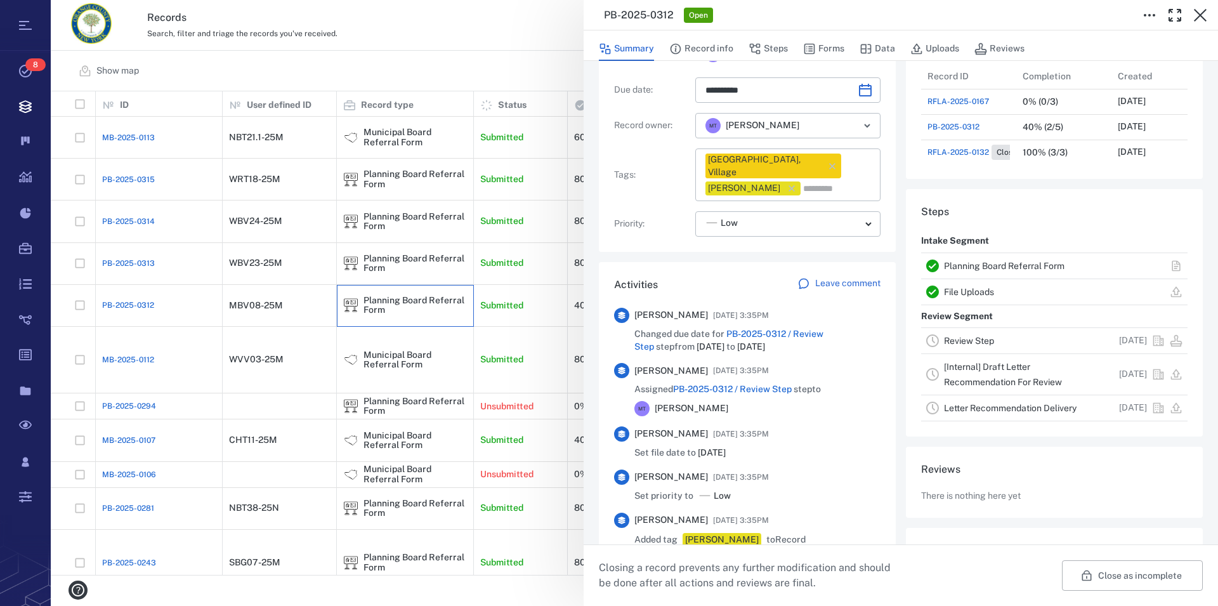
scroll to position [145, 0]
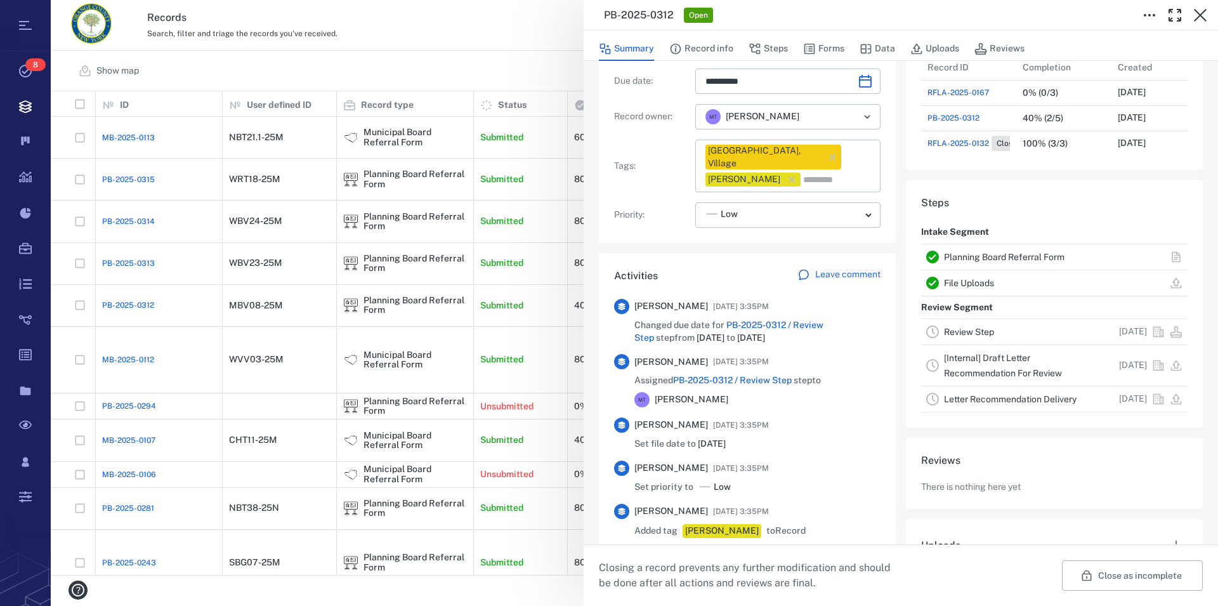
click at [973, 252] on div "Planning Board Referral Form" at bounding box center [1022, 256] width 157 height 15
click at [977, 257] on link "Planning Board Referral Form" at bounding box center [1004, 257] width 121 height 10
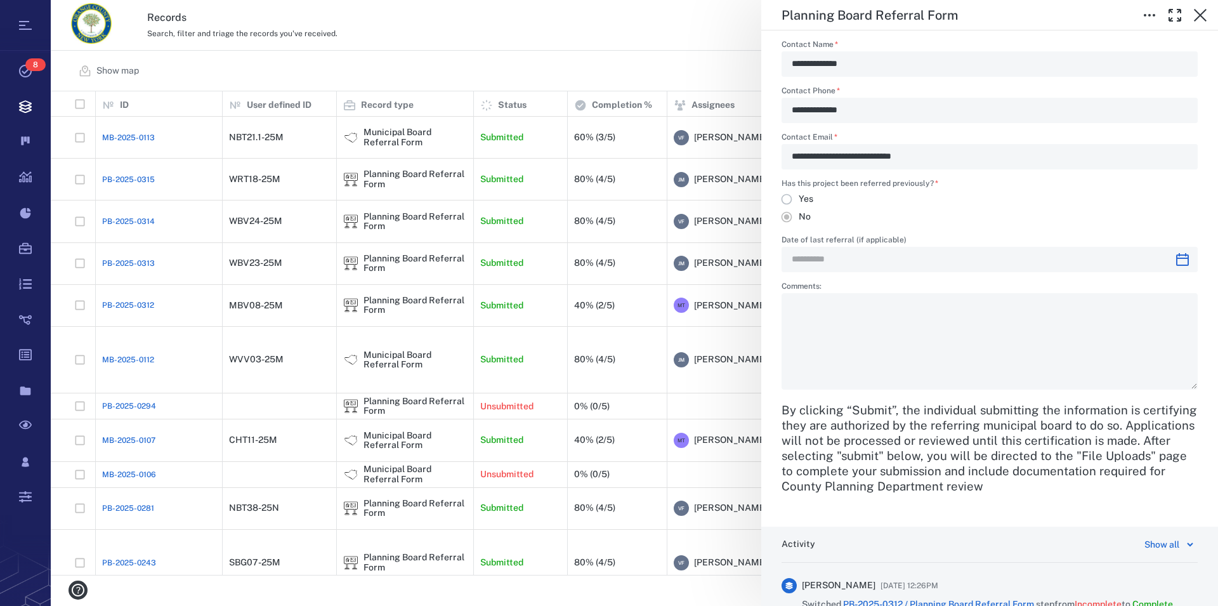
scroll to position [2675, 0]
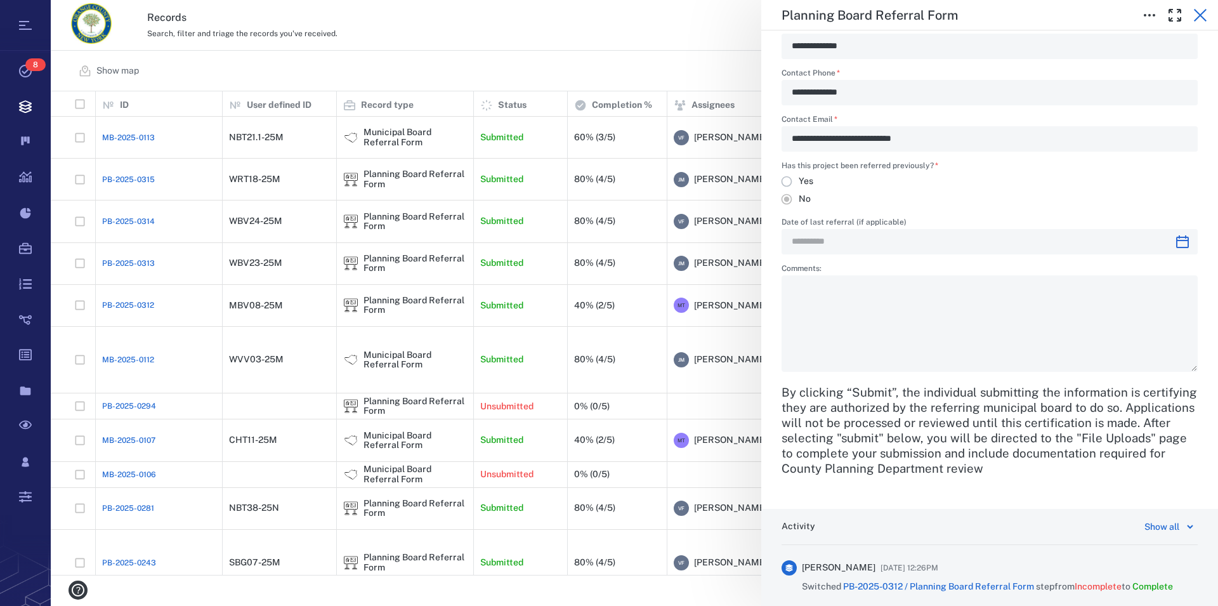
click at [1200, 11] on icon "button" at bounding box center [1199, 15] width 15 height 15
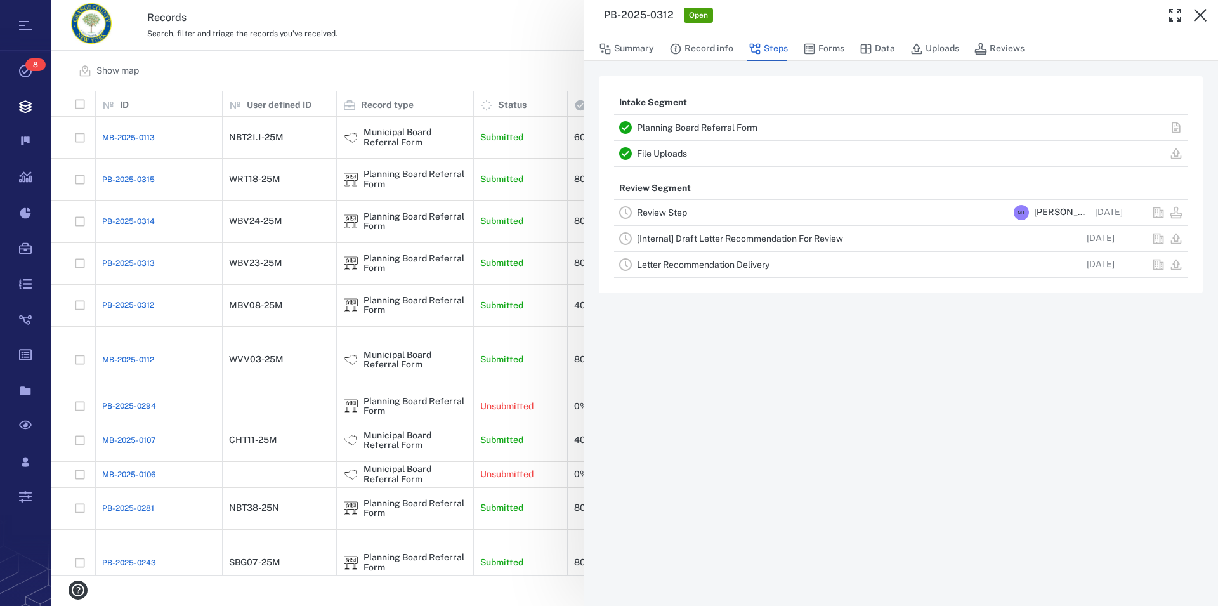
click at [683, 153] on link "File Uploads" at bounding box center [662, 153] width 50 height 10
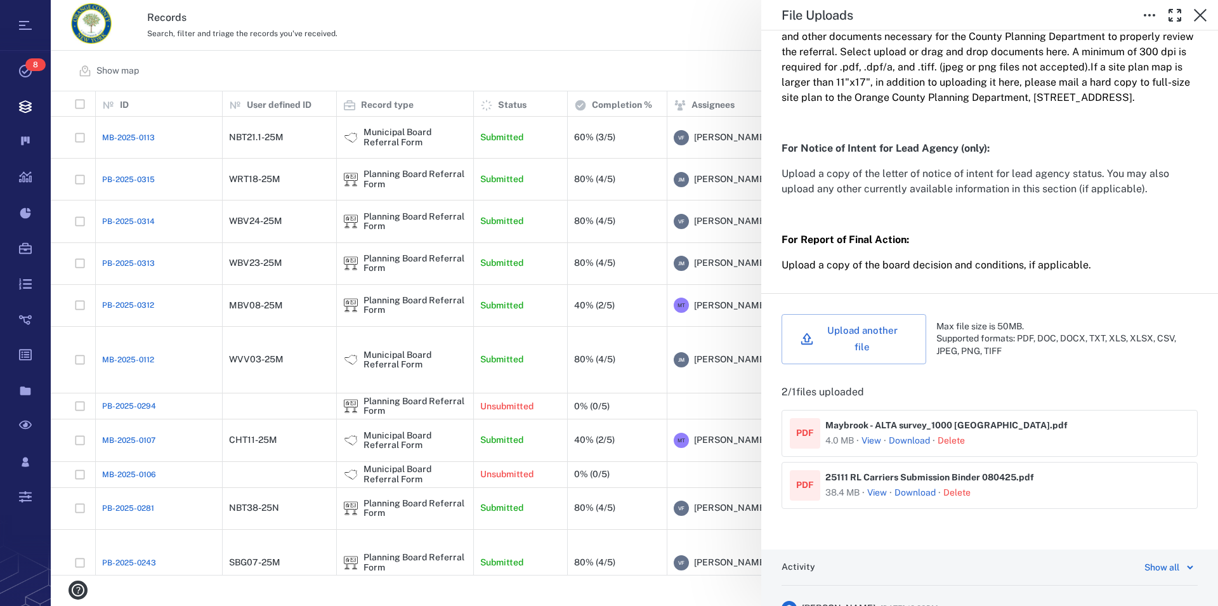
scroll to position [362, 0]
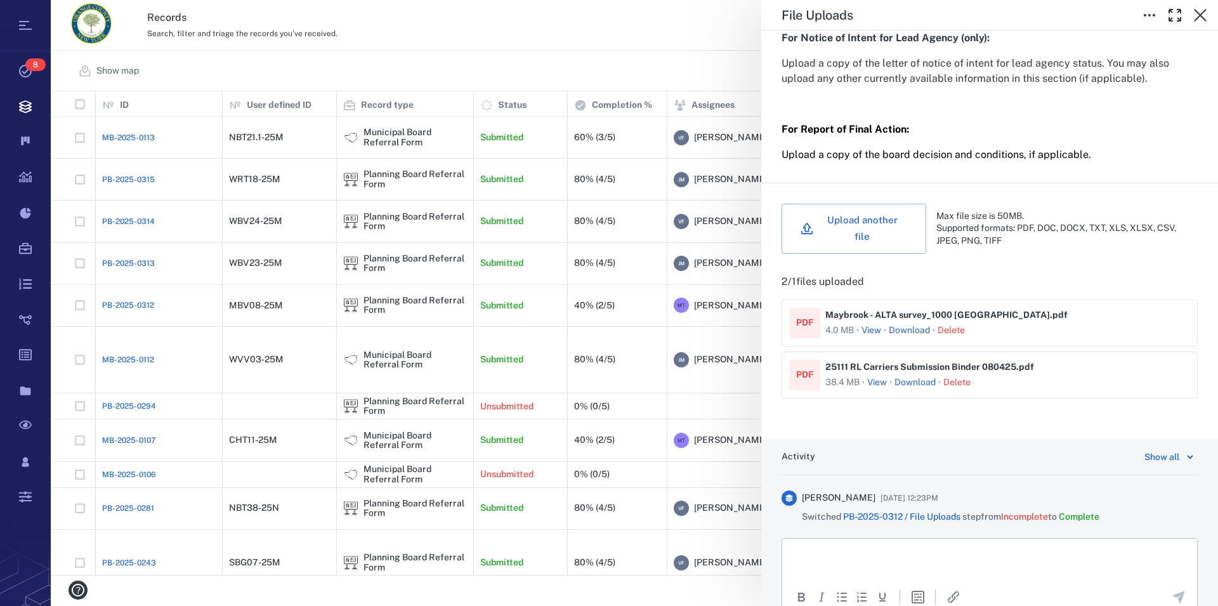
click at [872, 335] on button "View" at bounding box center [871, 330] width 20 height 13
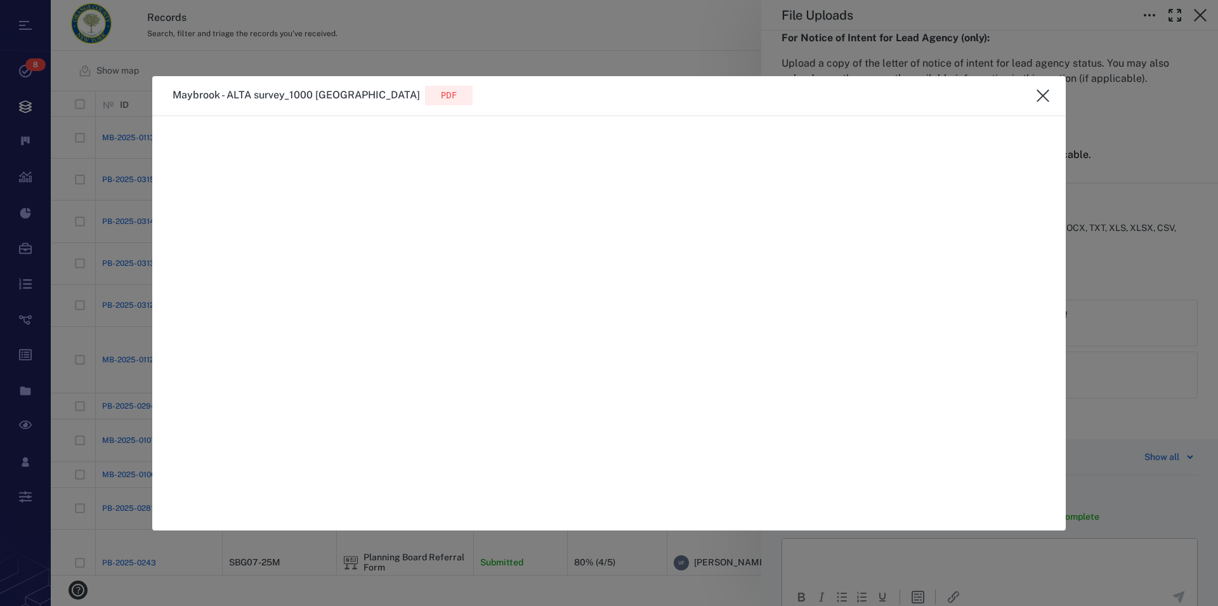
click at [1046, 99] on icon "close" at bounding box center [1042, 95] width 13 height 13
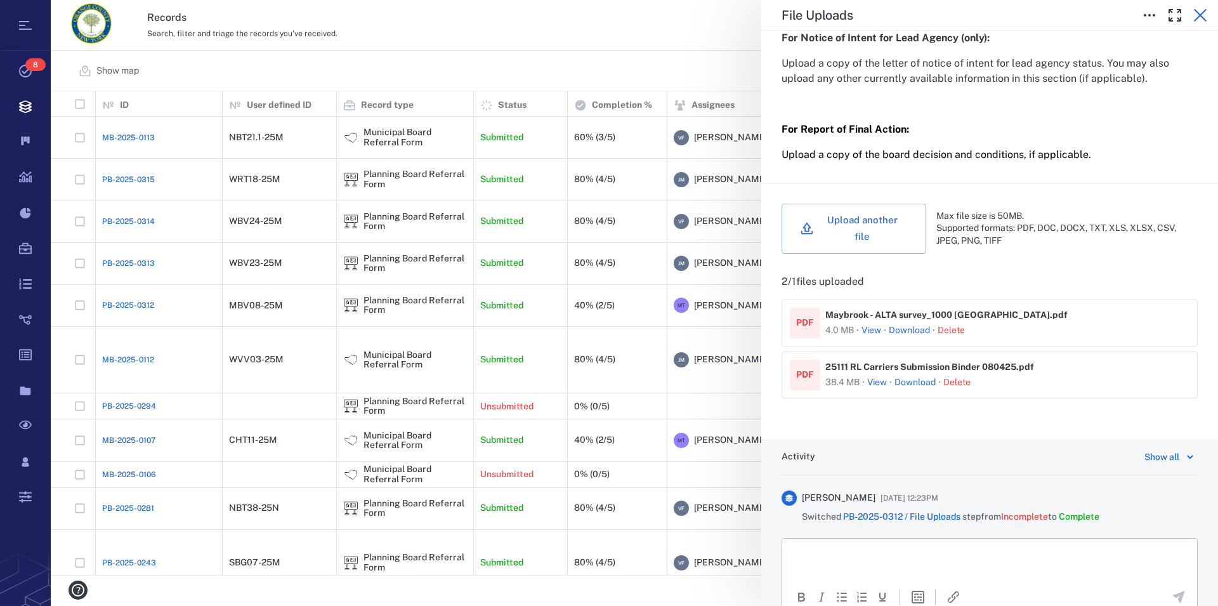
click at [1201, 21] on icon "button" at bounding box center [1199, 15] width 15 height 15
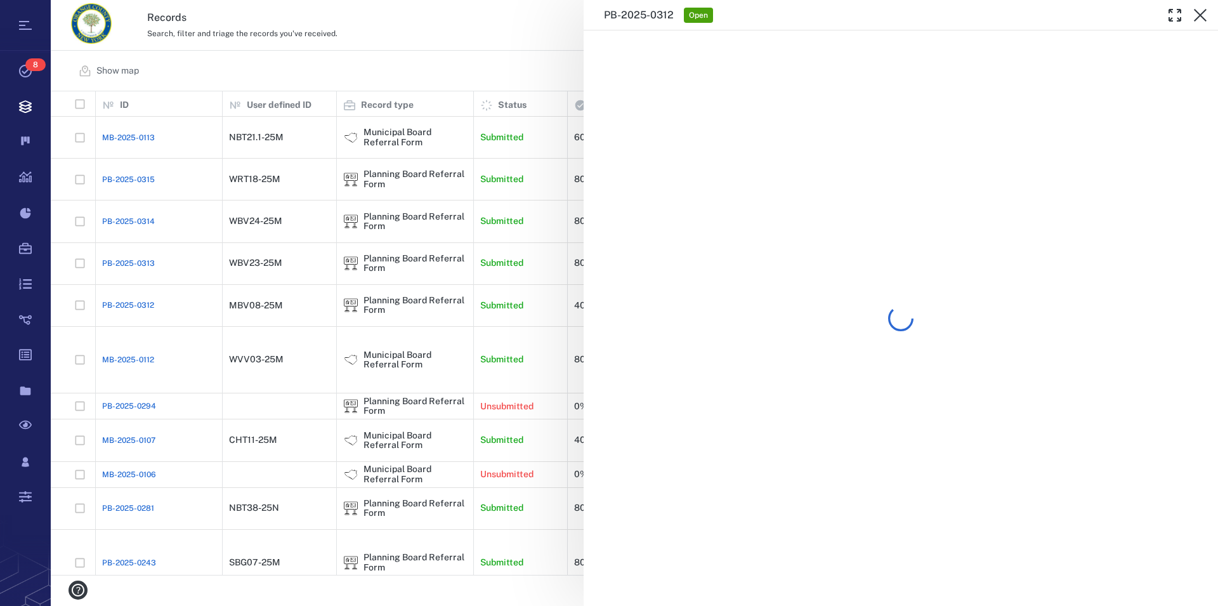
click at [1201, 21] on icon "button" at bounding box center [1199, 15] width 15 height 15
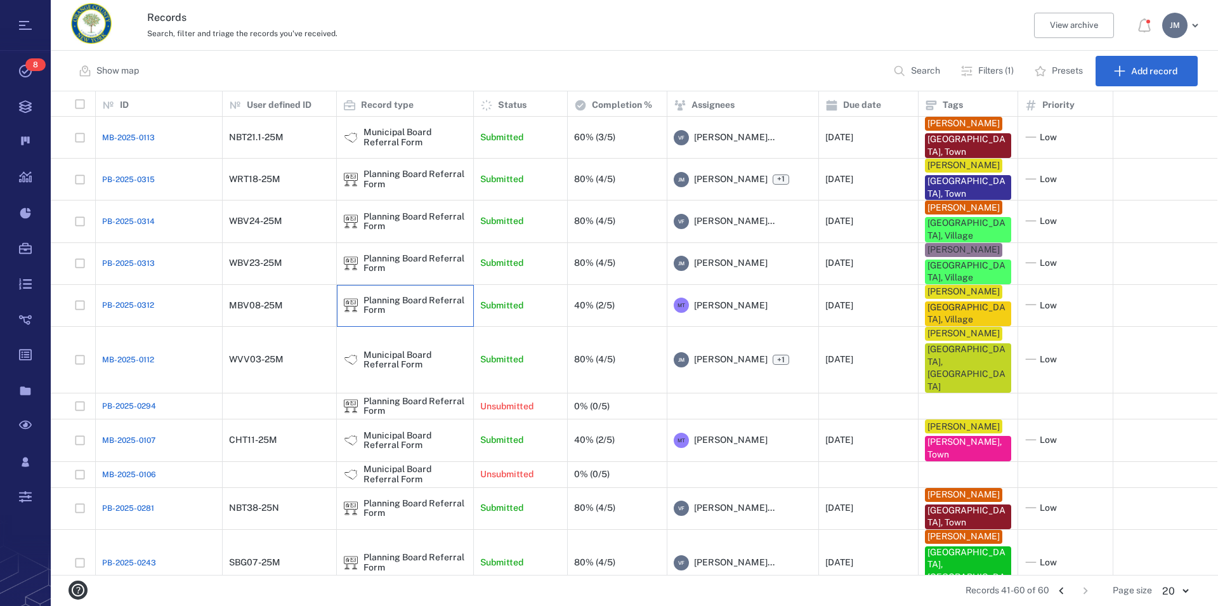
click at [394, 296] on div "Planning Board Referral Form" at bounding box center [414, 306] width 103 height 20
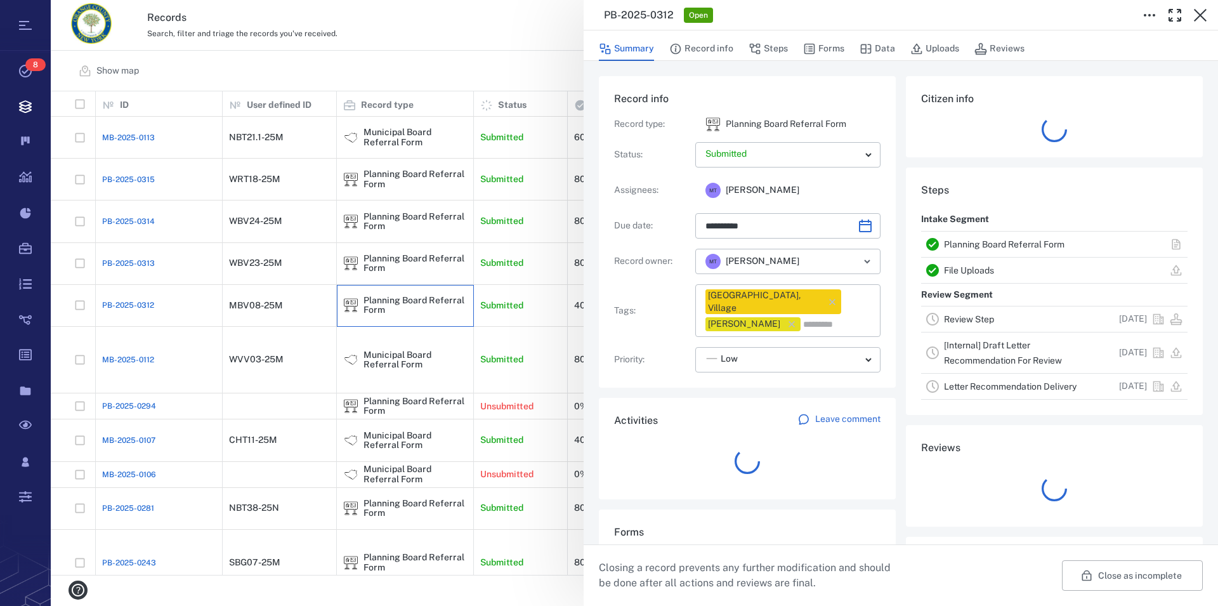
type input "**********"
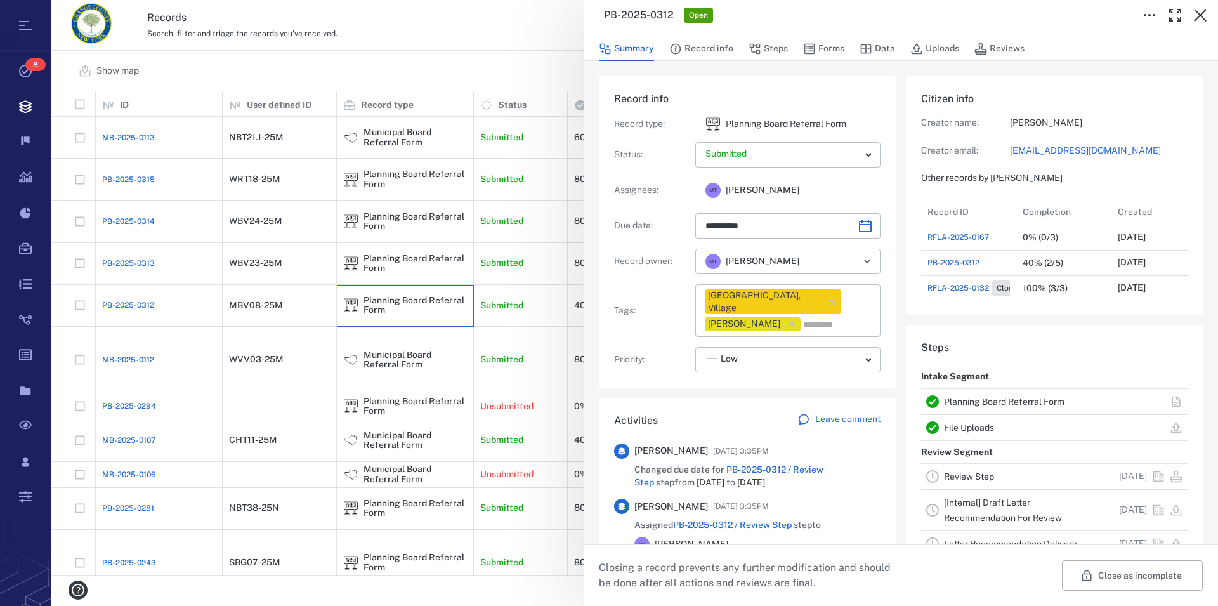
scroll to position [254, 240]
click at [972, 478] on link "Review Step" at bounding box center [969, 476] width 50 height 10
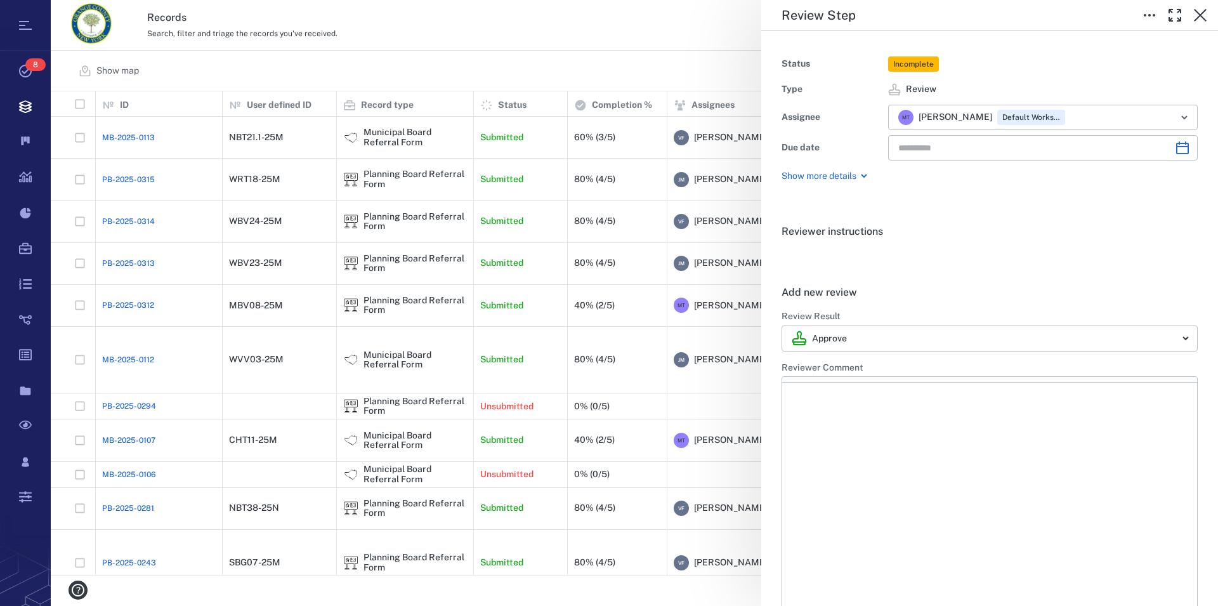
type input "**********"
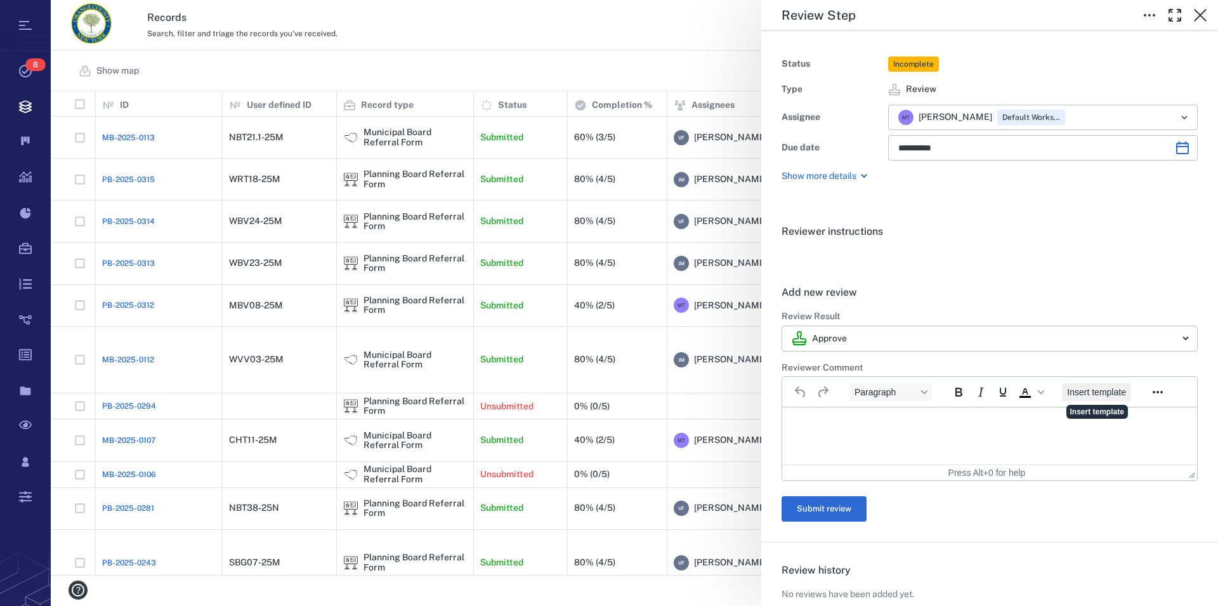
click at [1106, 394] on span "Insert template" at bounding box center [1096, 392] width 59 height 10
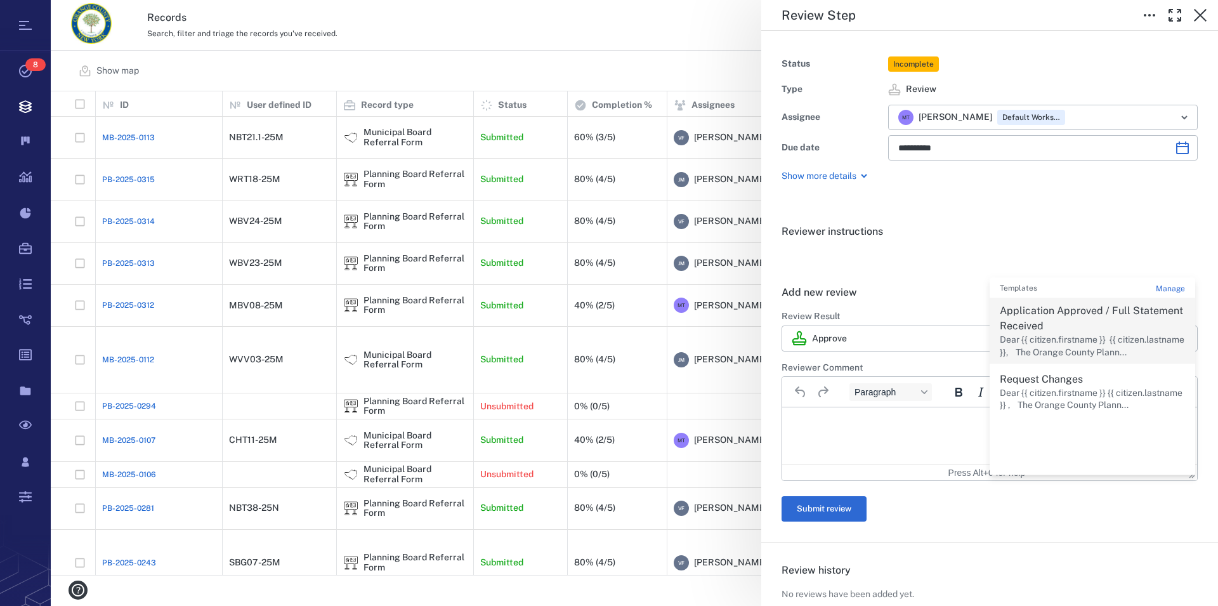
click at [1057, 344] on p "Dear {{ citizen.firstname }} {{ citizen.lastname }}, The Orange County Plann..." at bounding box center [1092, 346] width 185 height 25
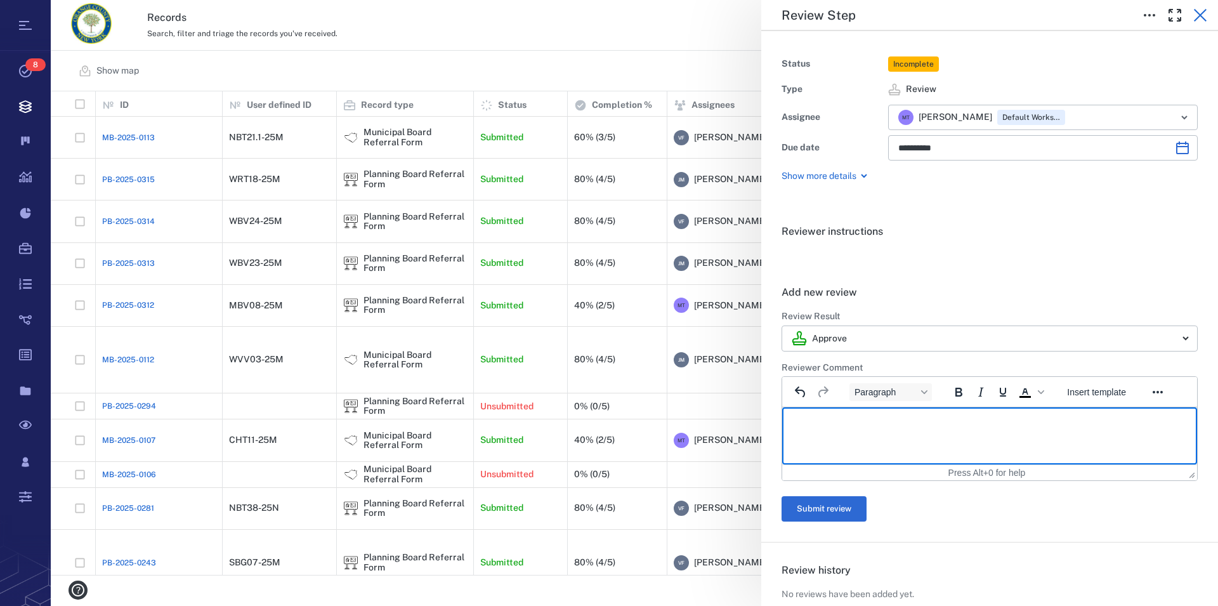
click at [1199, 16] on icon "button" at bounding box center [1200, 15] width 13 height 13
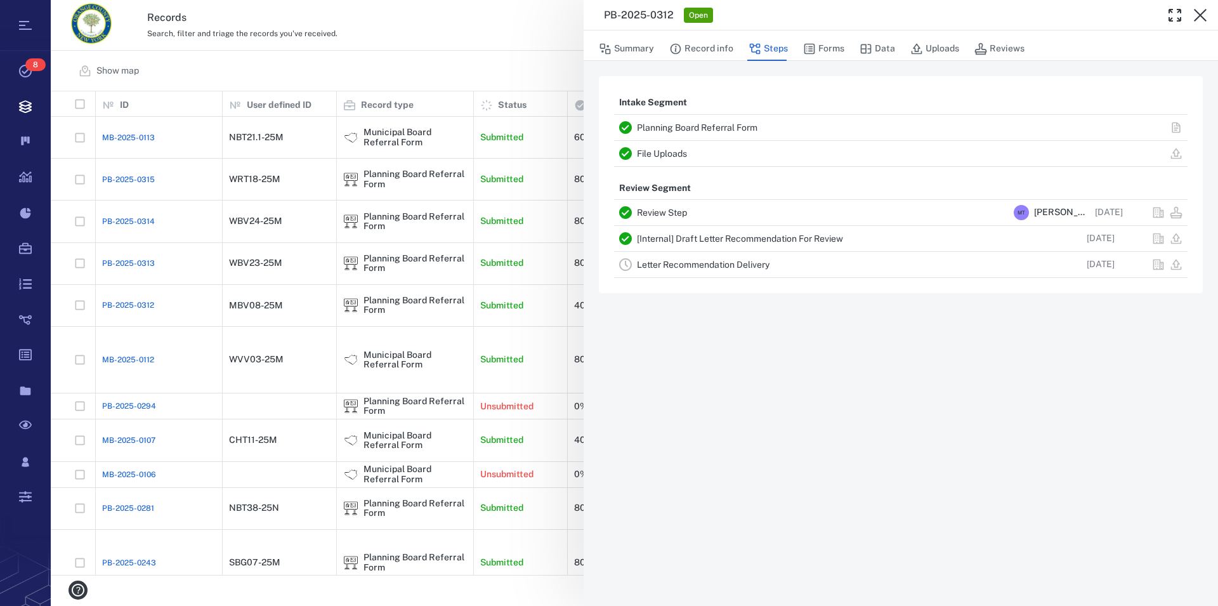
click at [1199, 16] on icon "button" at bounding box center [1200, 15] width 13 height 13
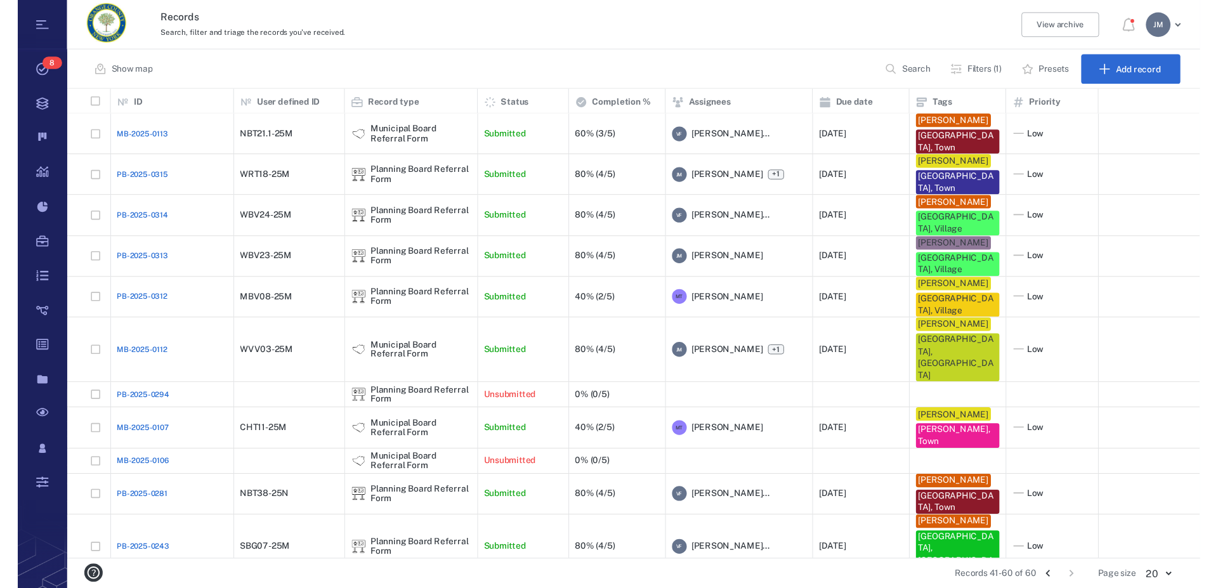
scroll to position [455, 1156]
